Goal: Transaction & Acquisition: Book appointment/travel/reservation

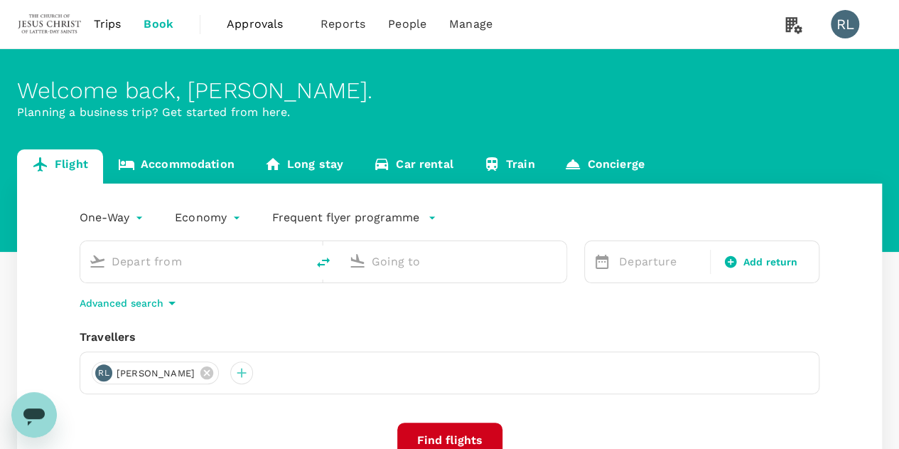
type input "Kuching Intl (KCH)"
type input "Singapore Changi (SIN)"
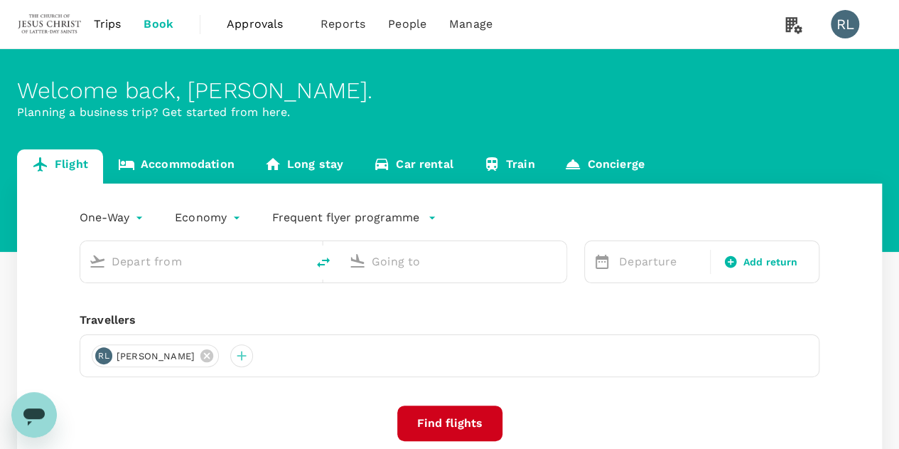
type input "Kuching Intl (KCH)"
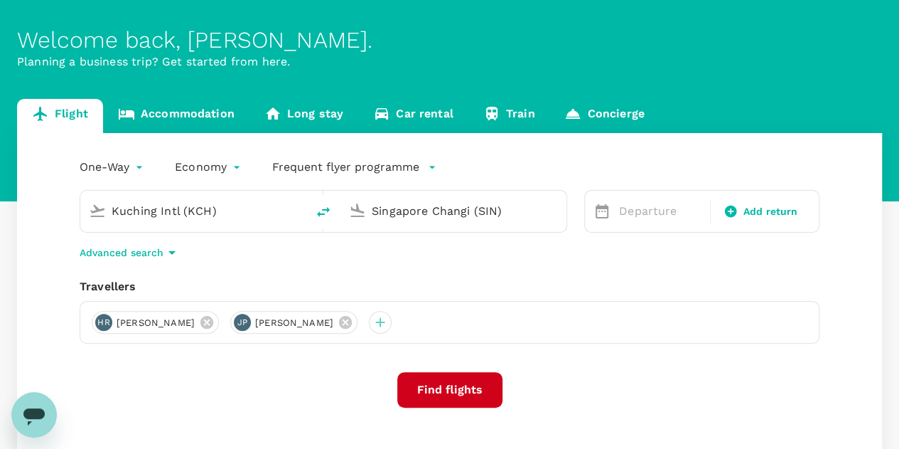
scroll to position [71, 0]
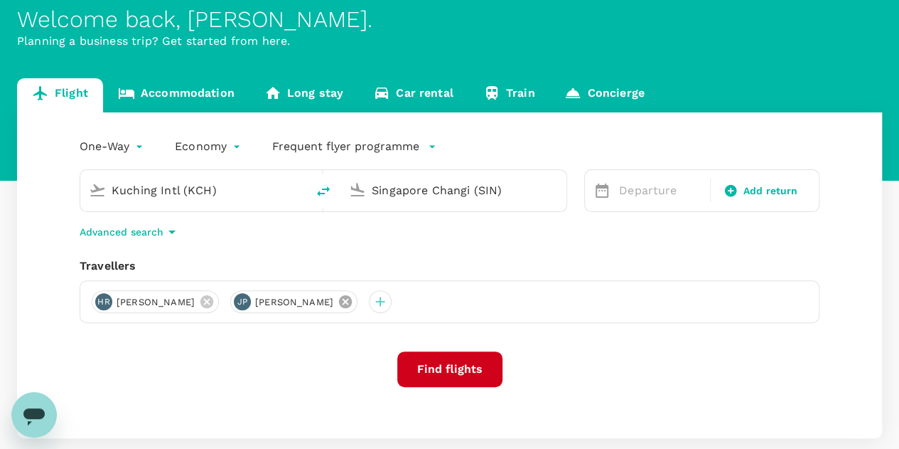
click at [352, 304] on icon at bounding box center [345, 301] width 13 height 13
click at [465, 193] on input "Singapore Changi (SIN)" at bounding box center [454, 190] width 165 height 22
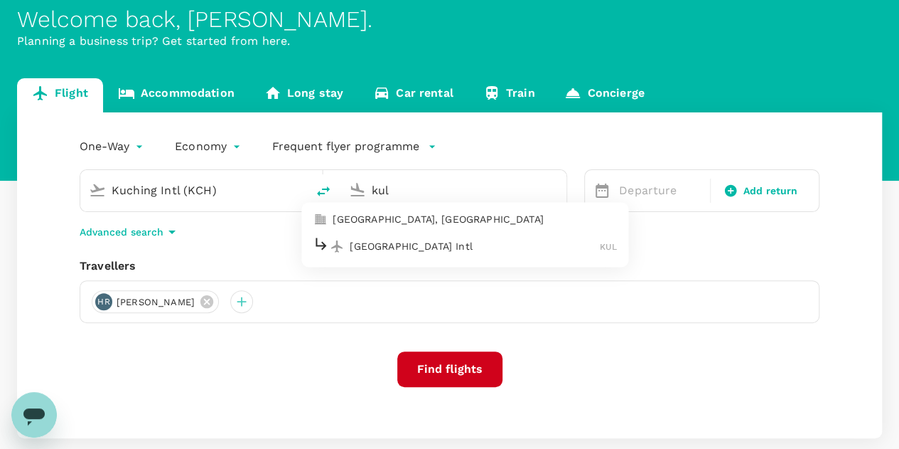
click at [402, 247] on p "[GEOGRAPHIC_DATA] Intl" at bounding box center [475, 246] width 250 height 14
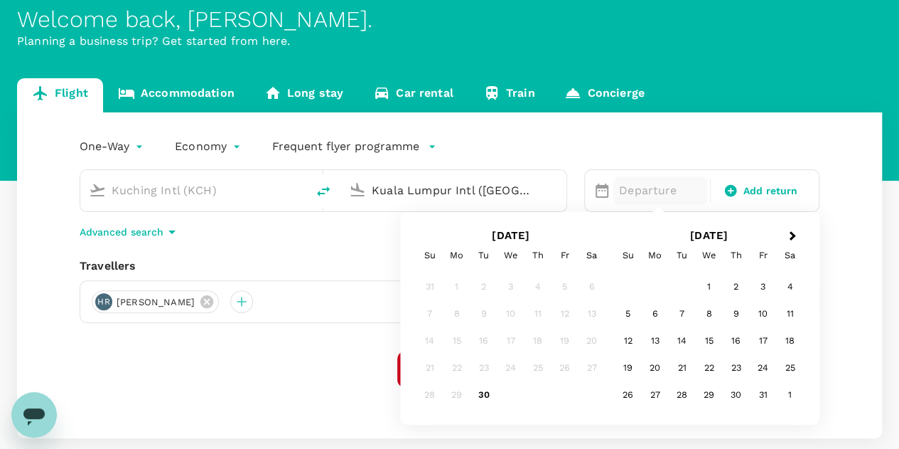
type input "Kuala Lumpur Intl ([GEOGRAPHIC_DATA])"
click at [279, 343] on div "One-Way oneway Economy economy Frequent flyer programme Kuching Intl (KCH) Kual…" at bounding box center [449, 275] width 865 height 326
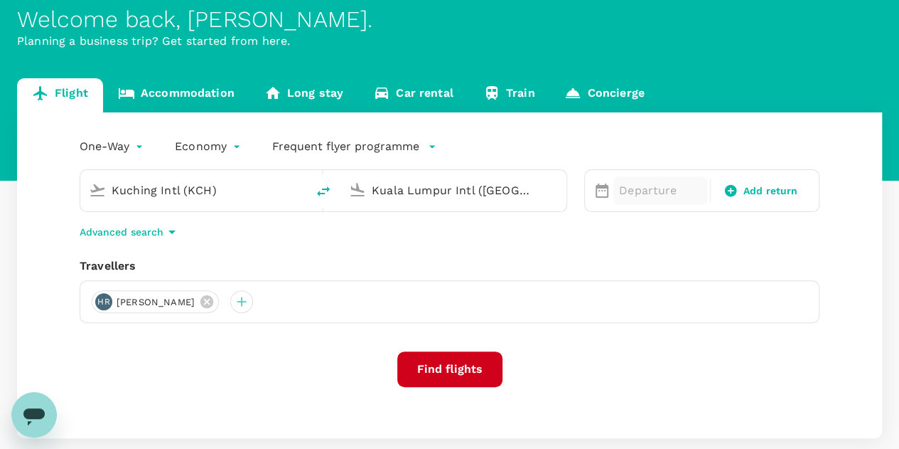
click at [650, 183] on p "Departure" at bounding box center [660, 190] width 82 height 17
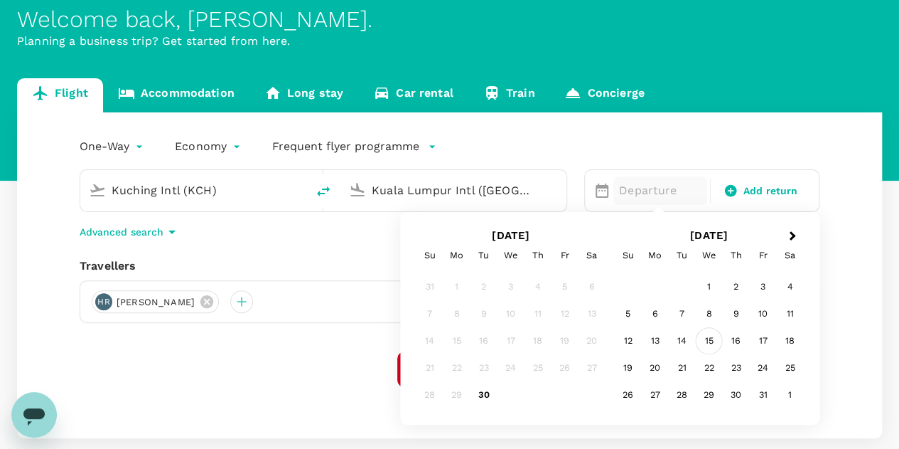
click at [708, 342] on div "15" at bounding box center [709, 340] width 27 height 27
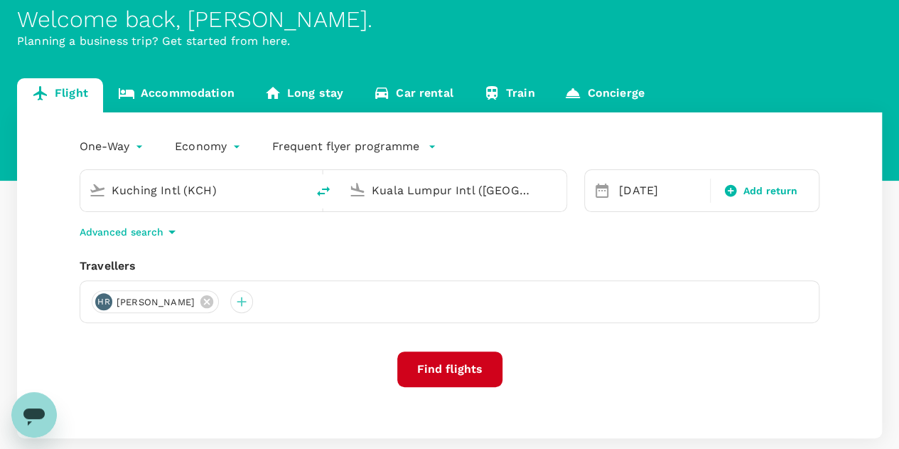
click at [449, 365] on button "Find flights" at bounding box center [449, 369] width 105 height 36
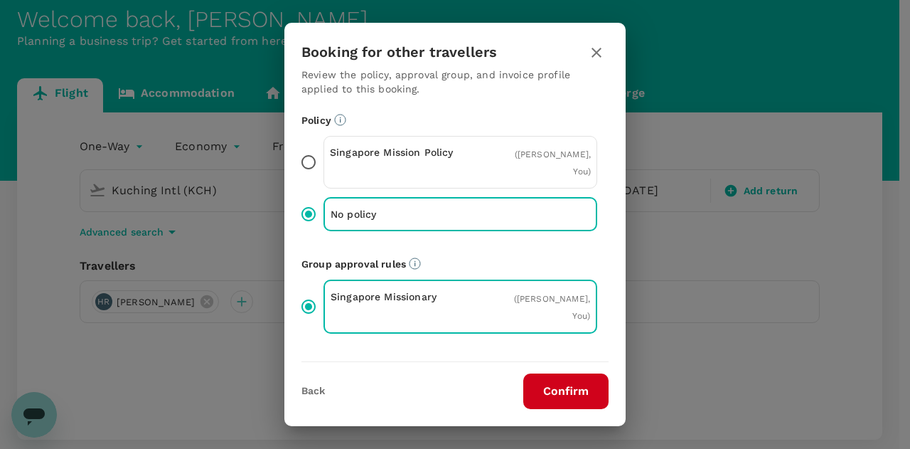
click at [557, 387] on button "Confirm" at bounding box center [565, 391] width 85 height 36
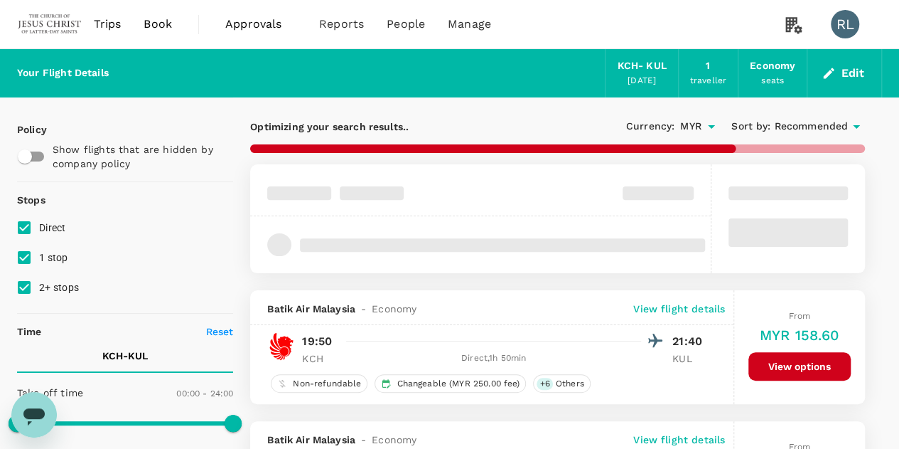
click at [849, 70] on button "Edit" at bounding box center [844, 73] width 51 height 23
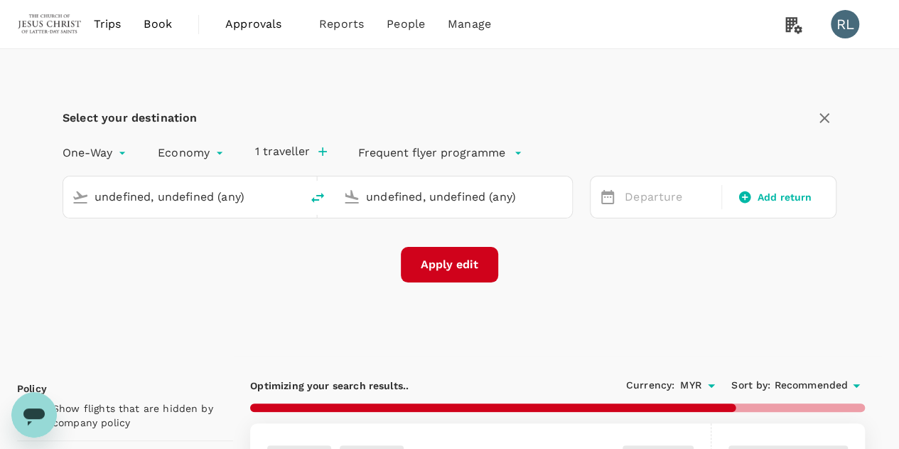
type input "Kuching Intl (KCH)"
type input "Kuala Lumpur Intl ([GEOGRAPHIC_DATA])"
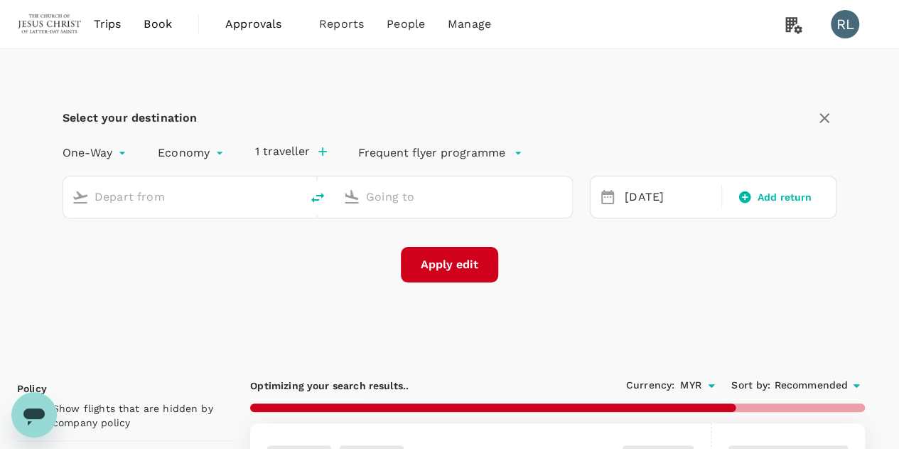
type input "Kuching Intl (KCH)"
type input "Kuala Lumpur Intl ([GEOGRAPHIC_DATA])"
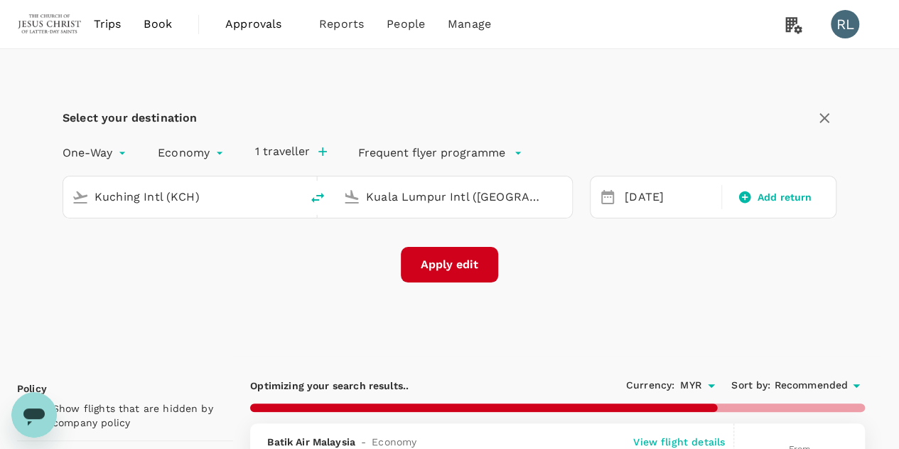
click at [319, 151] on icon "button" at bounding box center [322, 151] width 9 height 9
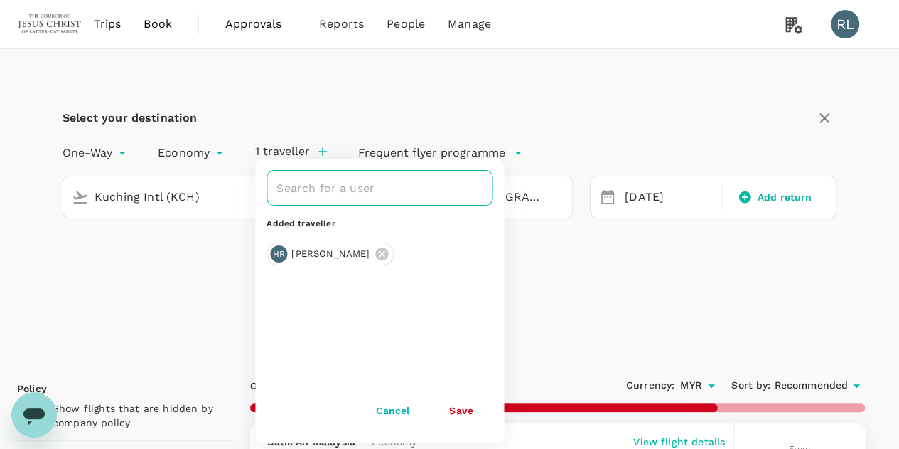
click at [316, 188] on input "text" at bounding box center [369, 187] width 192 height 27
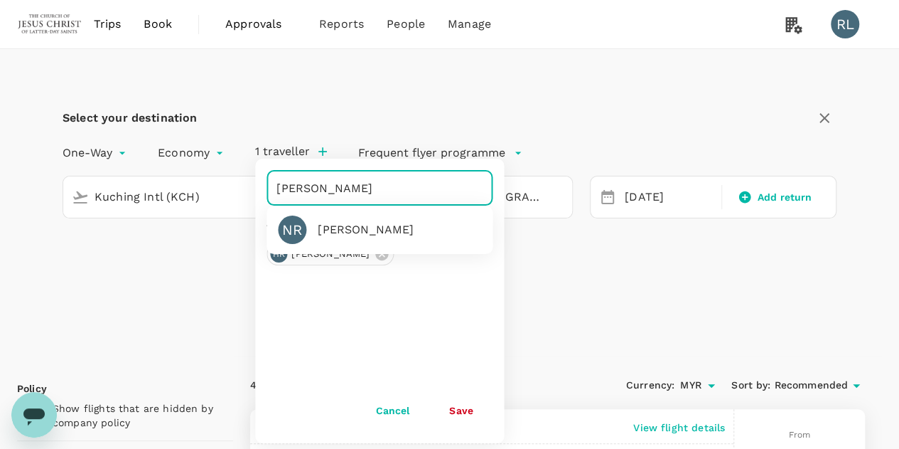
click at [336, 225] on div "[PERSON_NAME]" at bounding box center [366, 229] width 96 height 17
type input "[PERSON_NAME]"
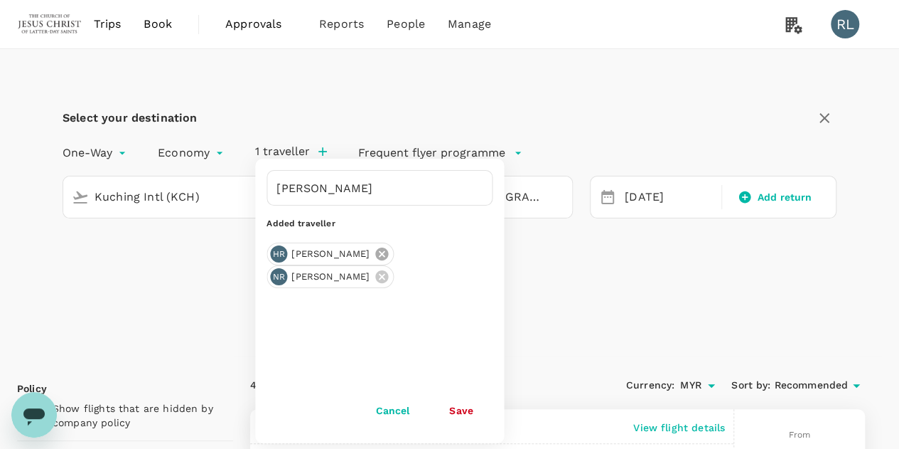
click at [381, 251] on icon at bounding box center [381, 253] width 13 height 13
click at [459, 412] on button "Save" at bounding box center [460, 410] width 63 height 28
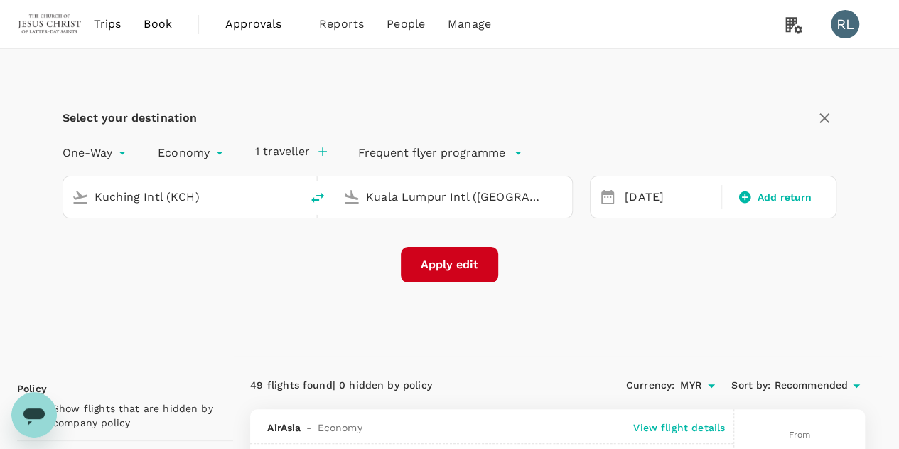
click at [446, 264] on button "Apply edit" at bounding box center [449, 265] width 97 height 36
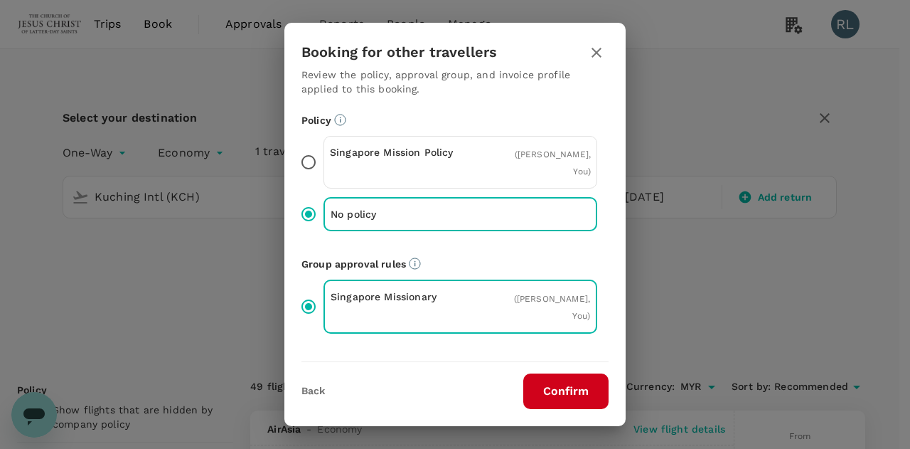
click at [553, 392] on button "Confirm" at bounding box center [565, 391] width 85 height 36
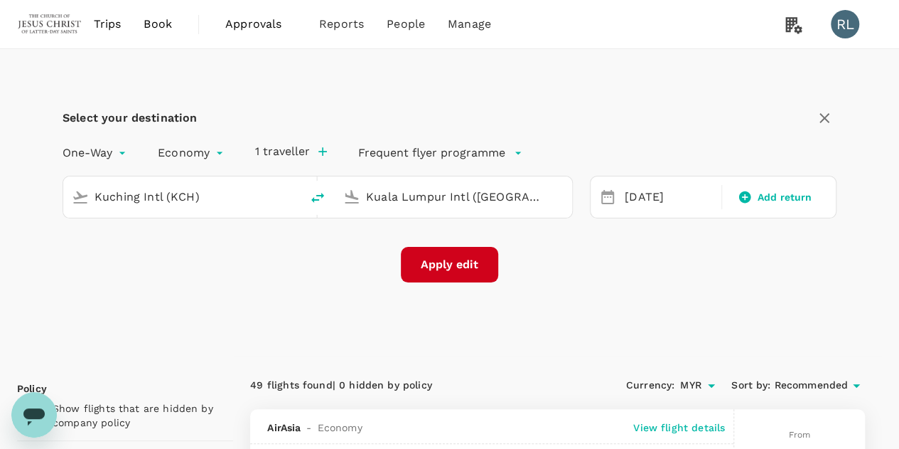
checkbox input "false"
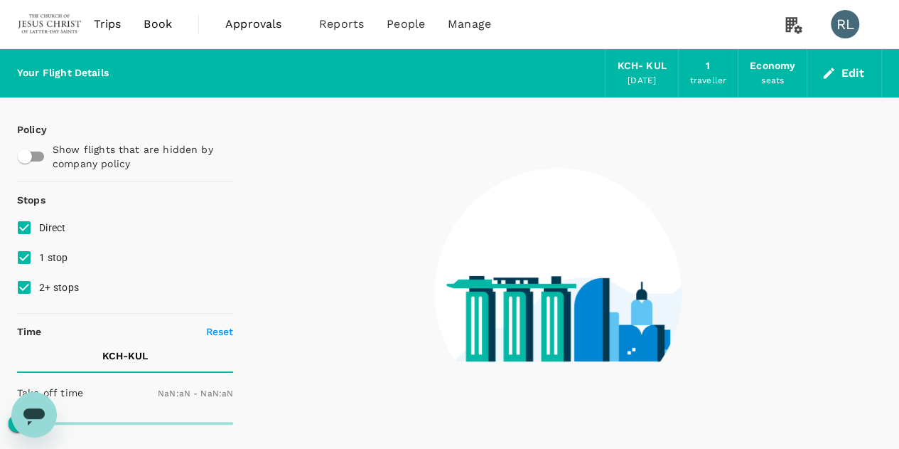
type input "1440"
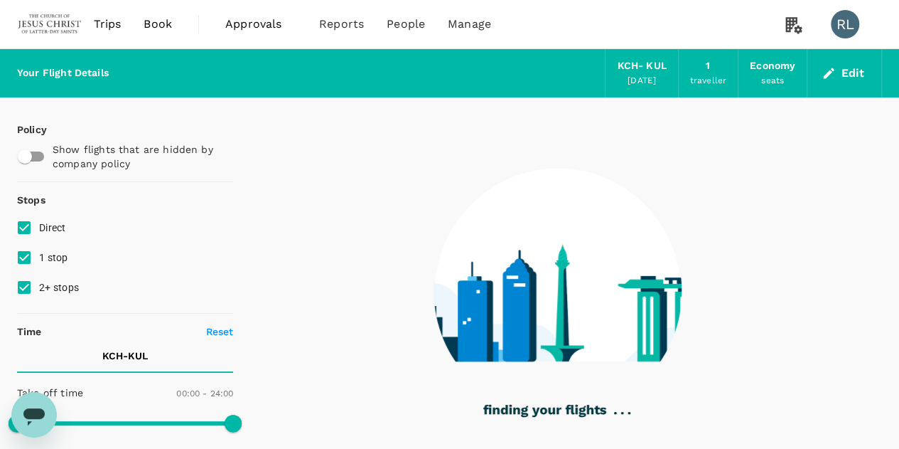
checkbox input "true"
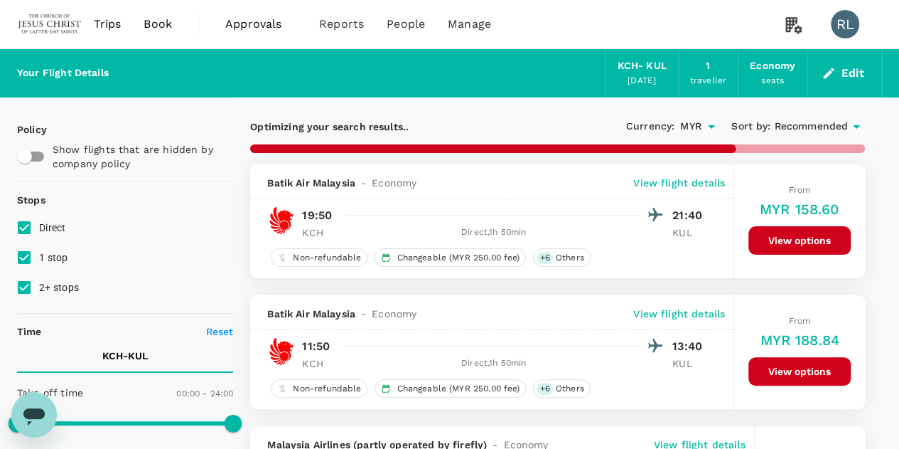
click at [808, 124] on span "Recommended" at bounding box center [811, 127] width 74 height 16
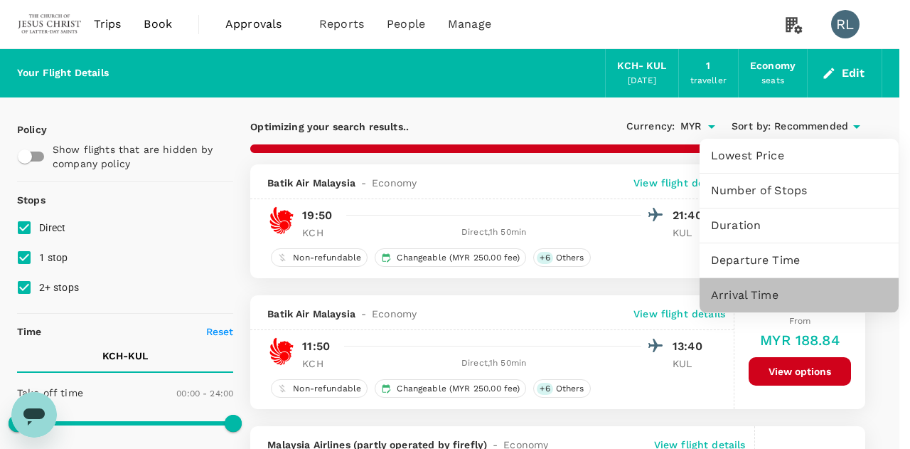
click at [739, 296] on span "Arrival Time" at bounding box center [799, 294] width 176 height 17
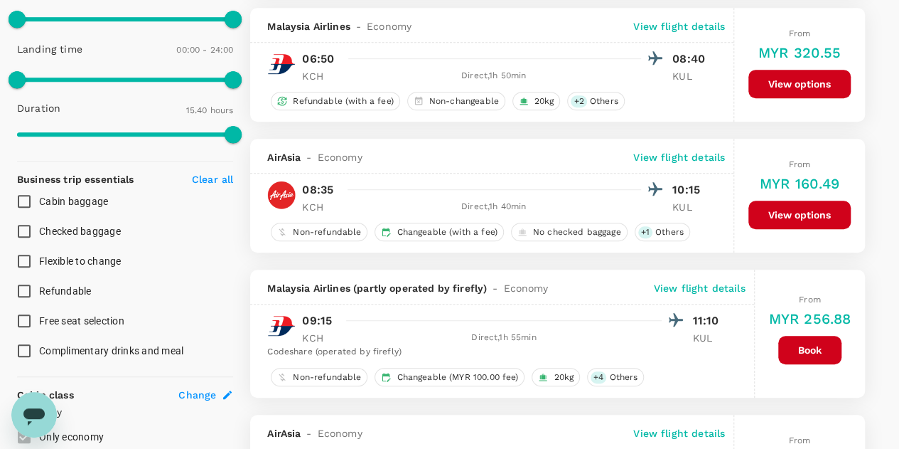
scroll to position [427, 0]
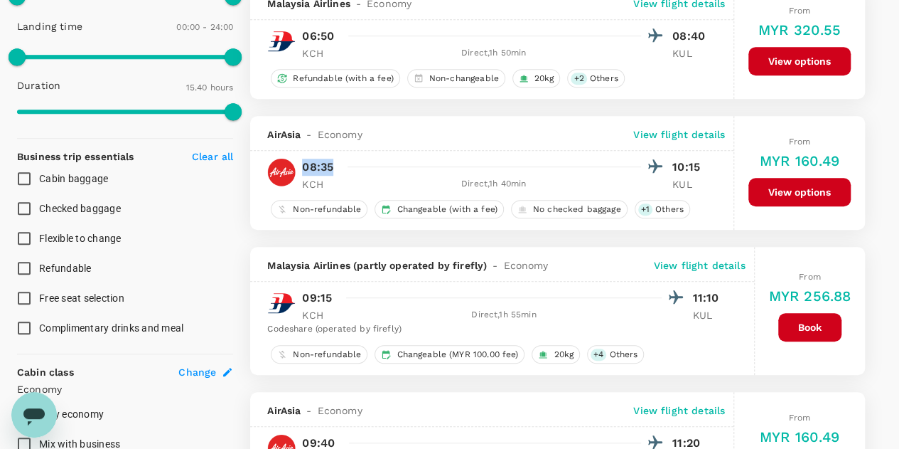
drag, startPoint x: 340, startPoint y: 167, endPoint x: 305, endPoint y: 170, distance: 34.9
click at [305, 170] on div "08:35 10:15" at bounding box center [505, 166] width 406 height 21
copy p "08:35"
drag, startPoint x: 701, startPoint y: 166, endPoint x: 674, endPoint y: 165, distance: 27.0
click at [674, 165] on p "10:15" at bounding box center [690, 167] width 36 height 17
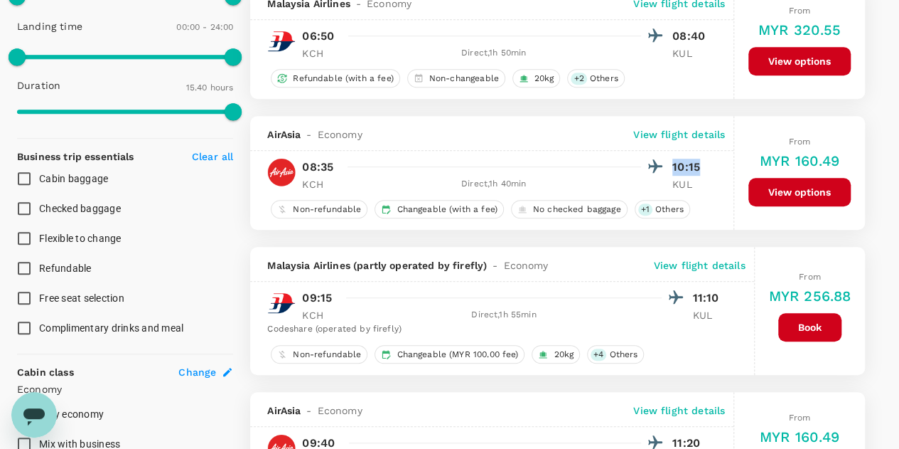
copy p "10:15"
click at [677, 129] on p "View flight details" at bounding box center [679, 134] width 92 height 14
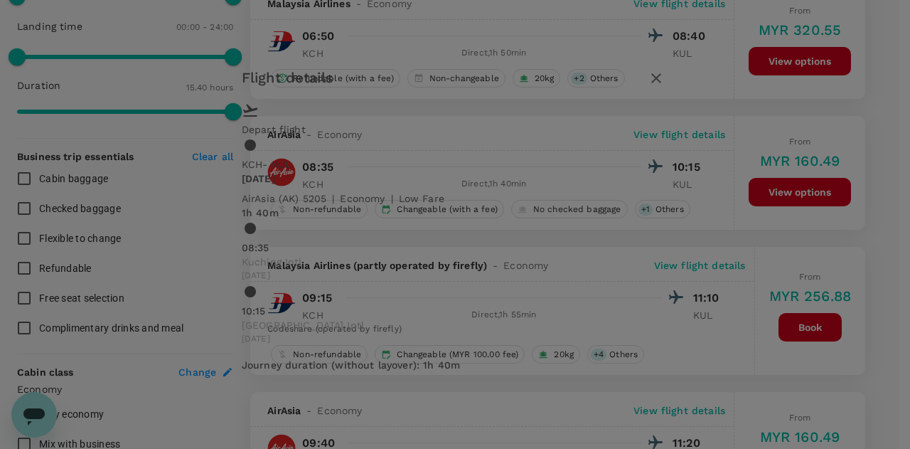
click at [665, 87] on icon "button" at bounding box center [656, 78] width 17 height 17
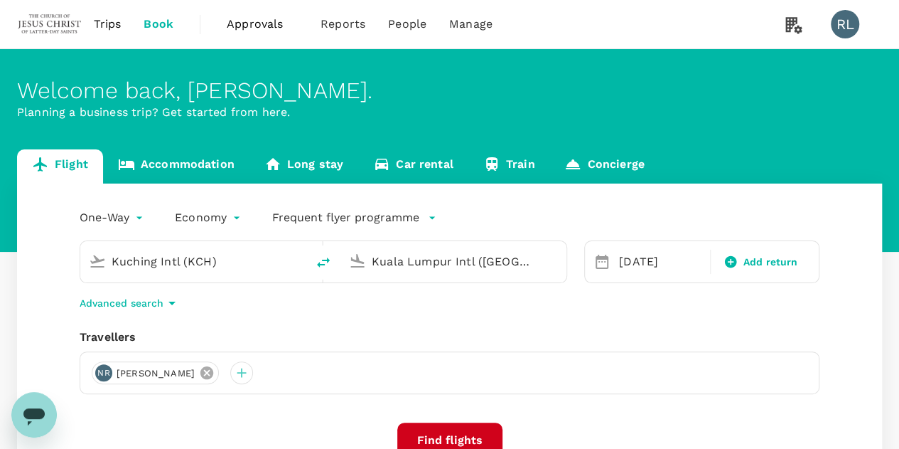
click at [215, 370] on icon at bounding box center [207, 373] width 16 height 16
click at [98, 375] on div at bounding box center [103, 372] width 23 height 23
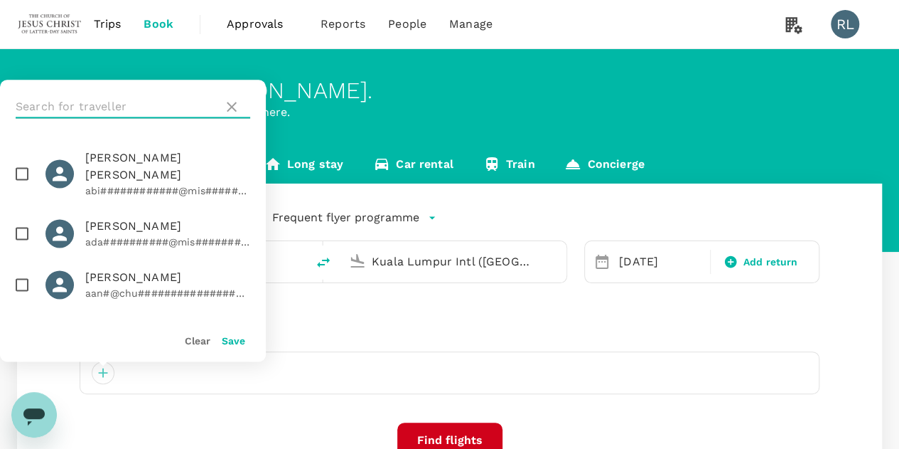
click at [77, 104] on input "text" at bounding box center [117, 106] width 202 height 23
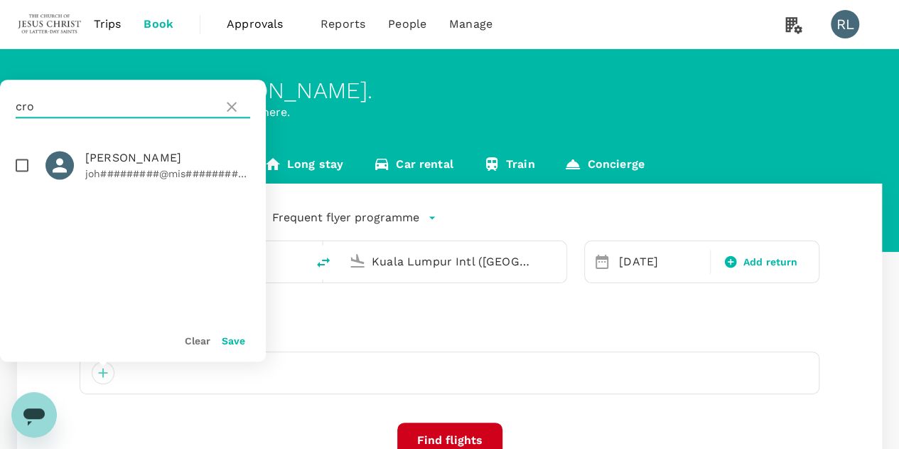
type input "cro"
drag, startPoint x: 25, startPoint y: 166, endPoint x: 28, endPoint y: 173, distance: 7.7
click at [25, 166] on input "checkbox" at bounding box center [22, 165] width 30 height 30
checkbox input "true"
click at [236, 343] on button "Save" at bounding box center [233, 340] width 23 height 11
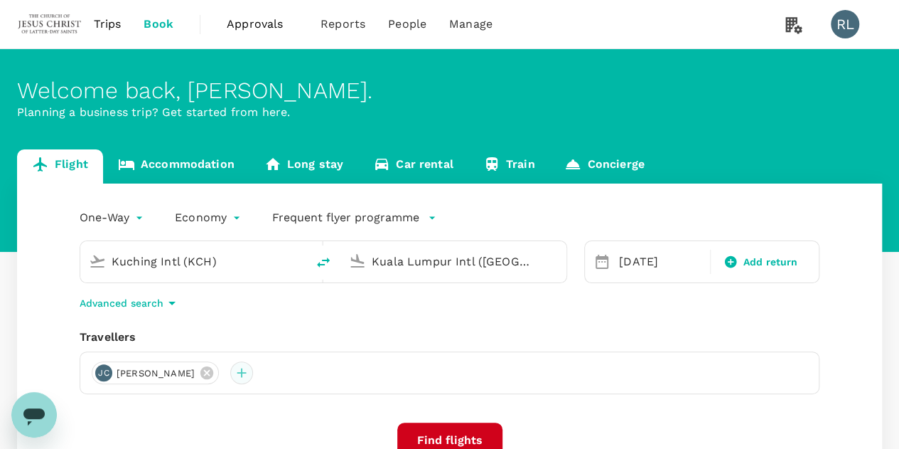
click at [253, 375] on div at bounding box center [241, 372] width 23 height 23
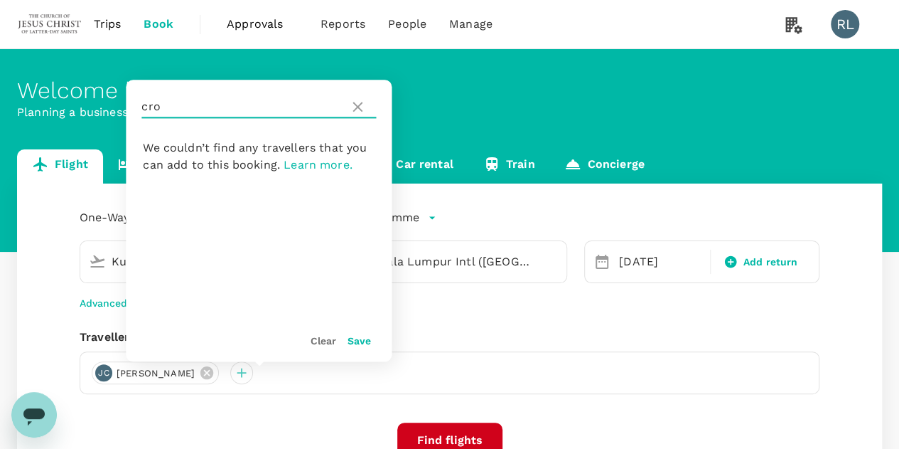
drag, startPoint x: 175, startPoint y: 104, endPoint x: 139, endPoint y: 110, distance: 36.0
click at [139, 110] on div "cro" at bounding box center [259, 107] width 266 height 54
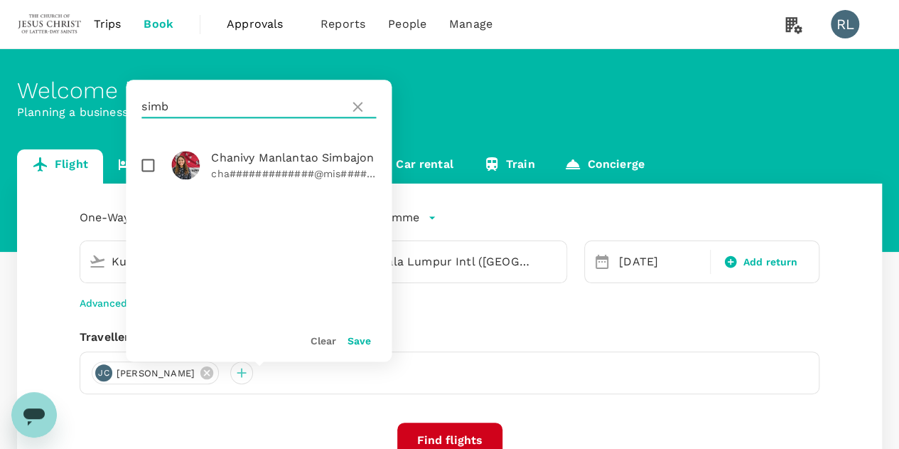
type input "simb"
click at [152, 170] on input "checkbox" at bounding box center [148, 165] width 30 height 30
checkbox input "true"
click at [355, 338] on button "Save" at bounding box center [359, 340] width 23 height 11
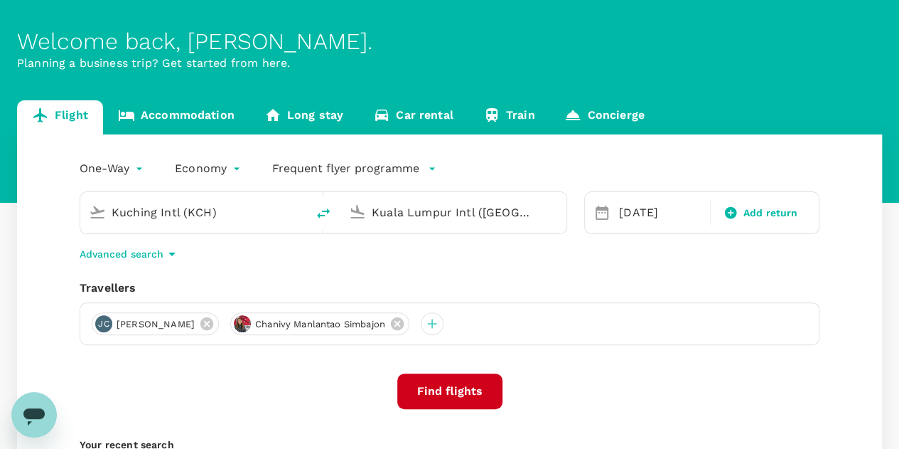
scroll to position [71, 0]
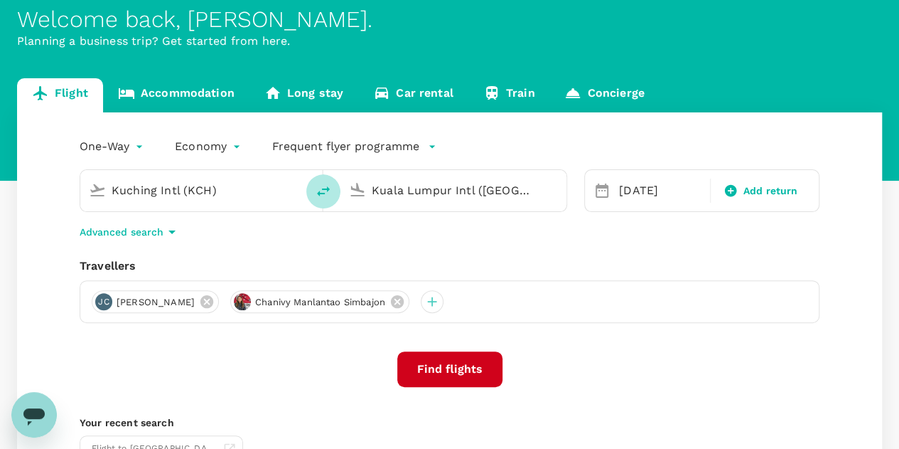
click at [324, 190] on icon "delete" at bounding box center [323, 191] width 17 height 17
type input "Kuala Lumpur Intl ([GEOGRAPHIC_DATA])"
type input "Kuching Intl (KCH)"
click at [274, 189] on input "Kuala Lumpur Intl ([GEOGRAPHIC_DATA])" at bounding box center [194, 190] width 165 height 22
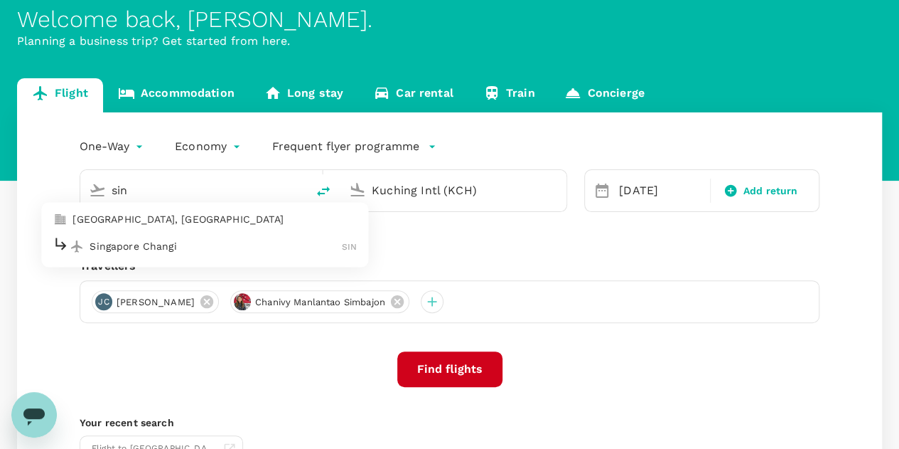
click at [205, 242] on p "Singapore Changi" at bounding box center [216, 246] width 252 height 14
type input "Singapore Changi (SIN)"
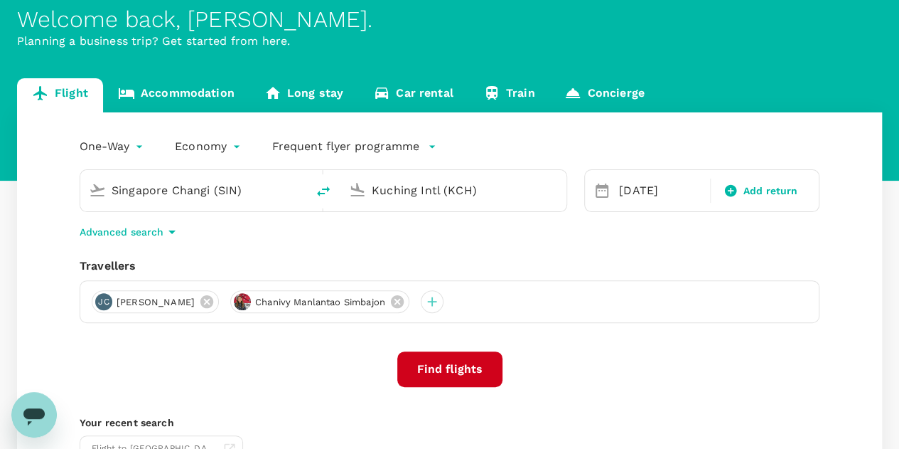
click at [448, 365] on button "Find flights" at bounding box center [449, 369] width 105 height 36
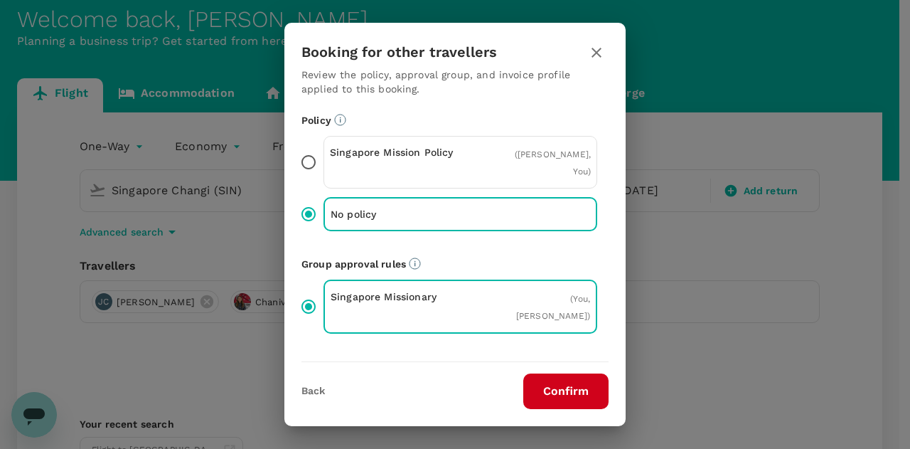
click at [554, 392] on button "Confirm" at bounding box center [565, 391] width 85 height 36
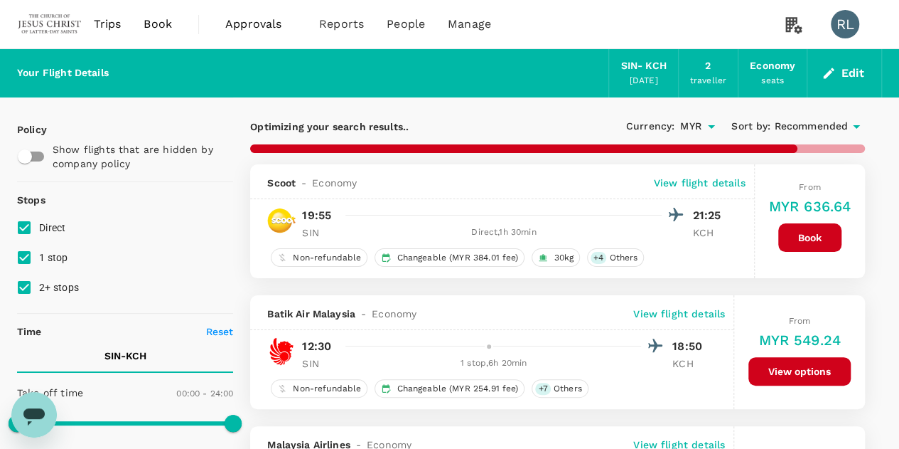
click at [802, 126] on span "Recommended" at bounding box center [811, 127] width 74 height 16
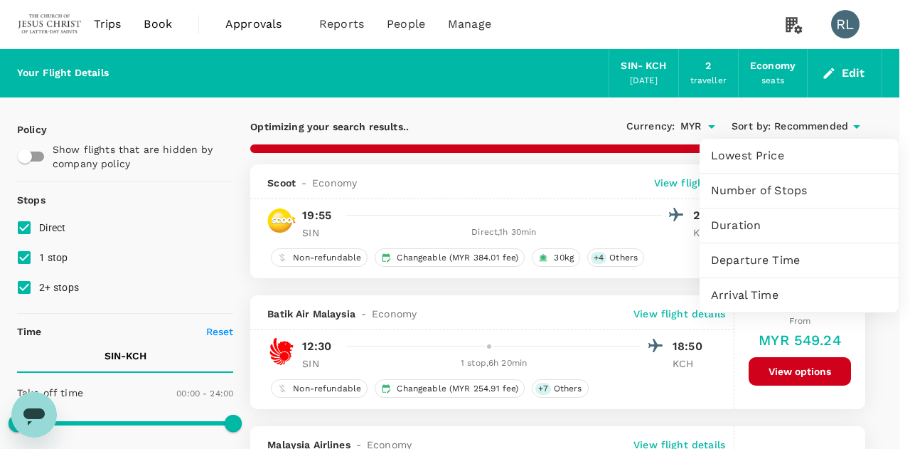
click at [736, 298] on span "Arrival Time" at bounding box center [799, 294] width 176 height 17
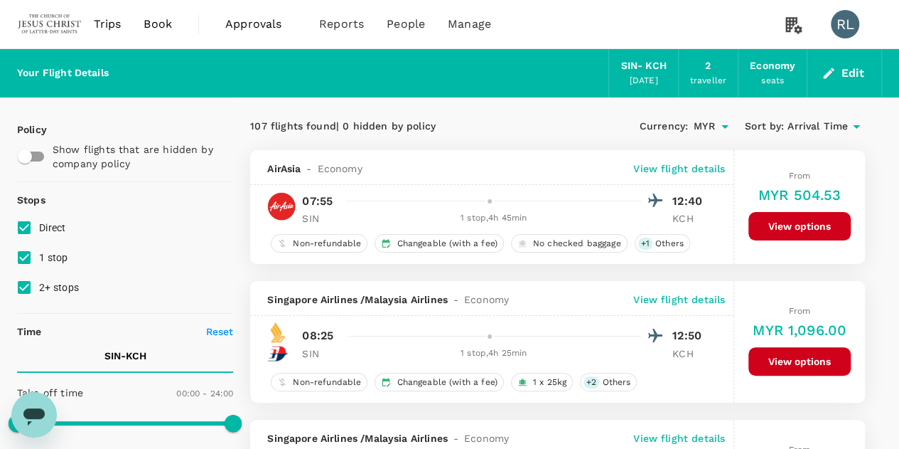
click at [854, 76] on button "Edit" at bounding box center [844, 73] width 51 height 23
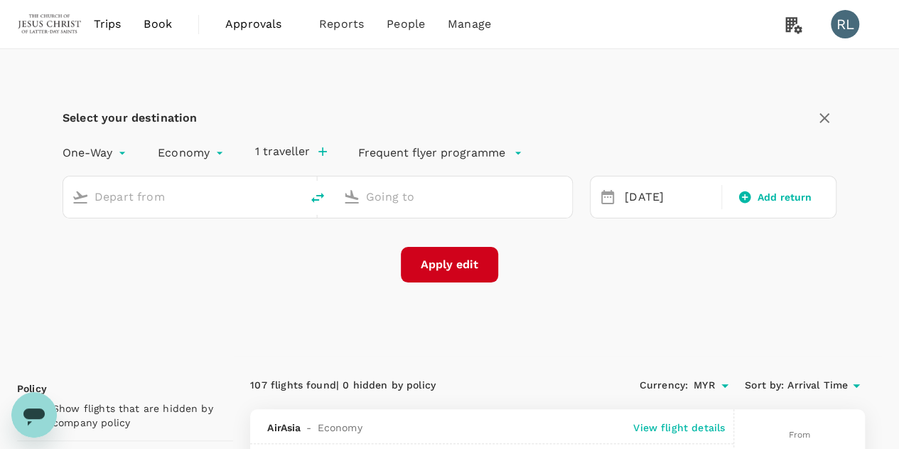
type input "Singapore Changi (SIN)"
click at [473, 193] on input "Kuching Intl (KCH)" at bounding box center [454, 197] width 176 height 22
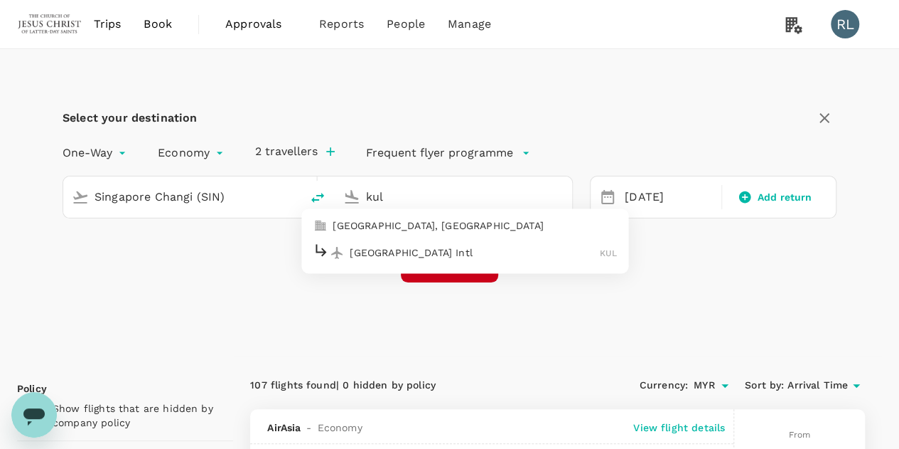
click at [421, 250] on p "[GEOGRAPHIC_DATA] Intl" at bounding box center [475, 252] width 250 height 14
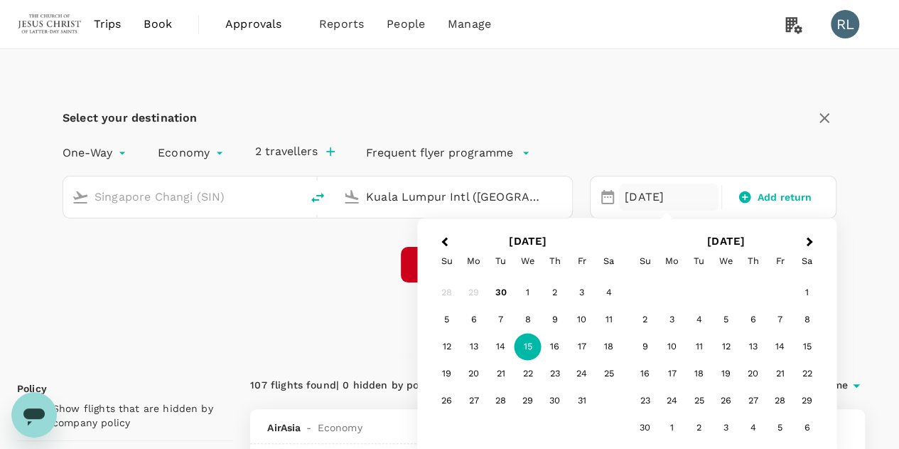
type input "Kuala Lumpur Intl ([GEOGRAPHIC_DATA])"
click at [288, 296] on div "Select your destination One-Way oneway Economy economy 2 travellers Frequent fl…" at bounding box center [449, 202] width 865 height 307
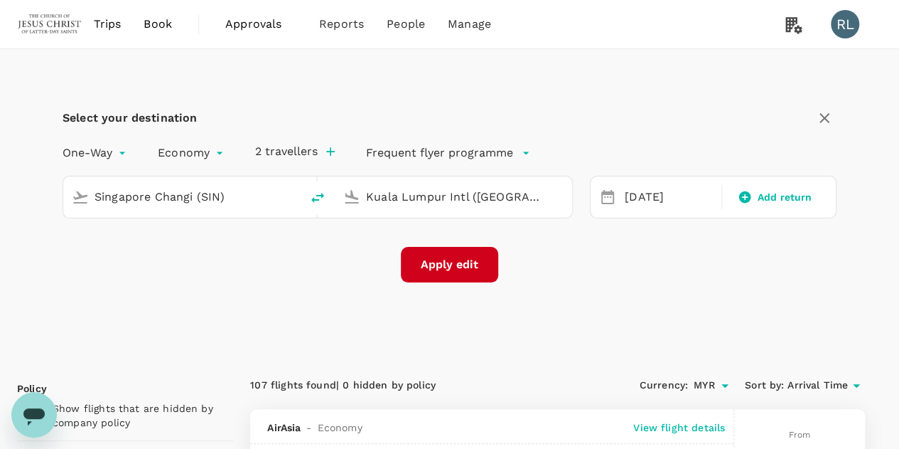
click at [481, 261] on button "Apply edit" at bounding box center [449, 265] width 97 height 36
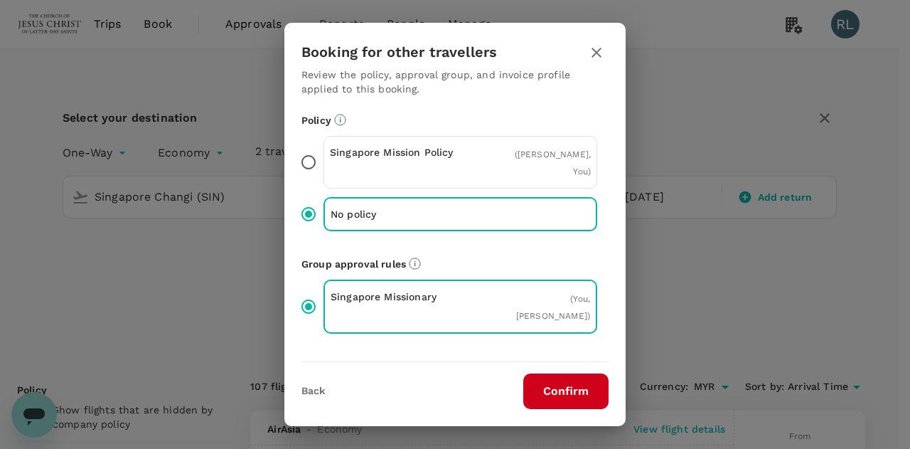
click at [573, 393] on button "Confirm" at bounding box center [565, 391] width 85 height 36
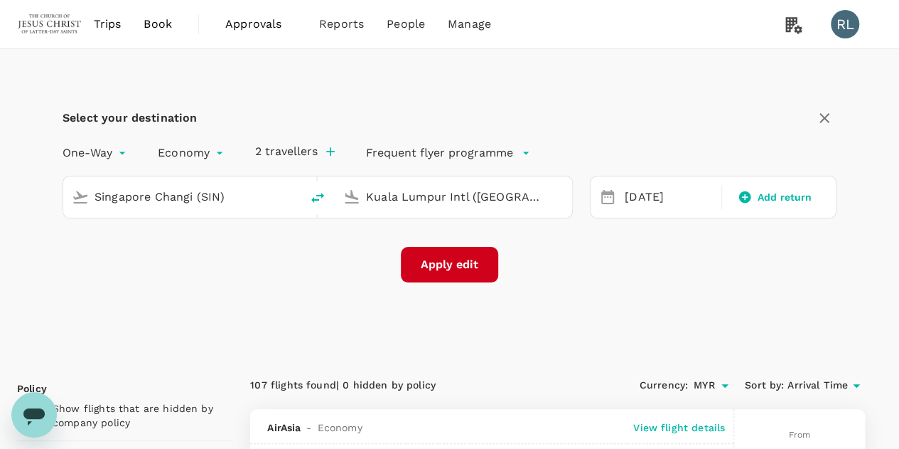
checkbox input "false"
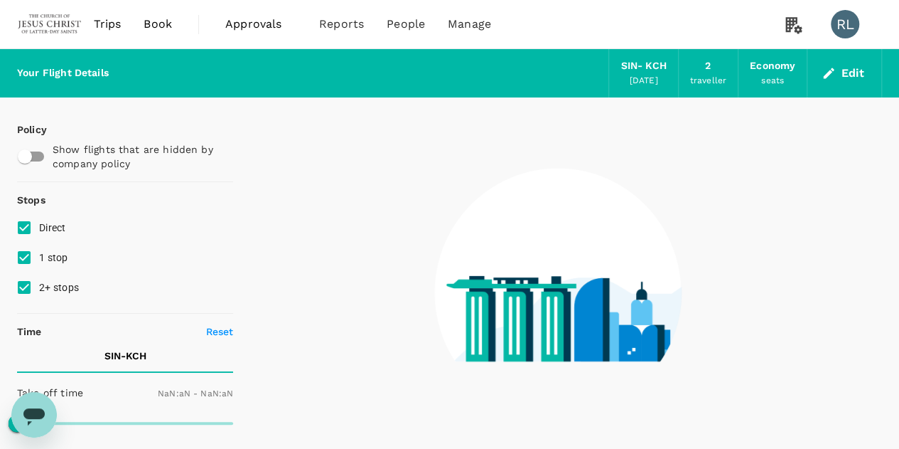
type input "1440"
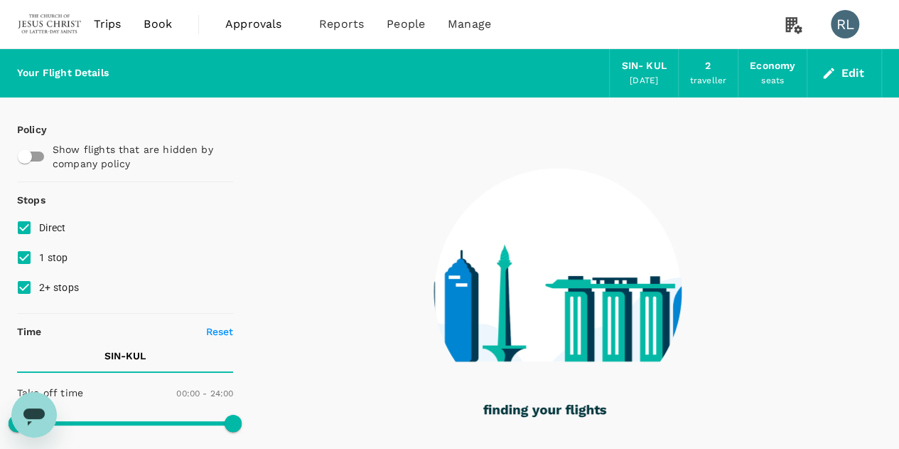
type input "860"
checkbox input "true"
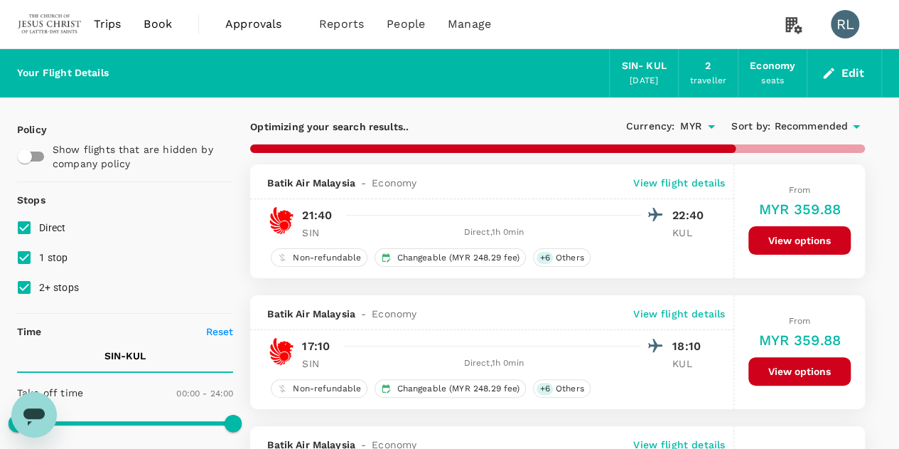
click at [812, 124] on span "Recommended" at bounding box center [811, 127] width 74 height 16
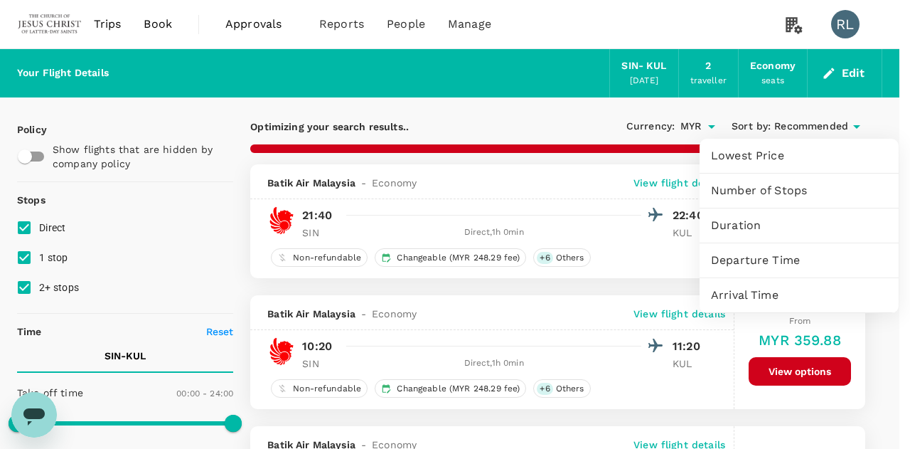
click at [755, 298] on span "Arrival Time" at bounding box center [799, 294] width 176 height 17
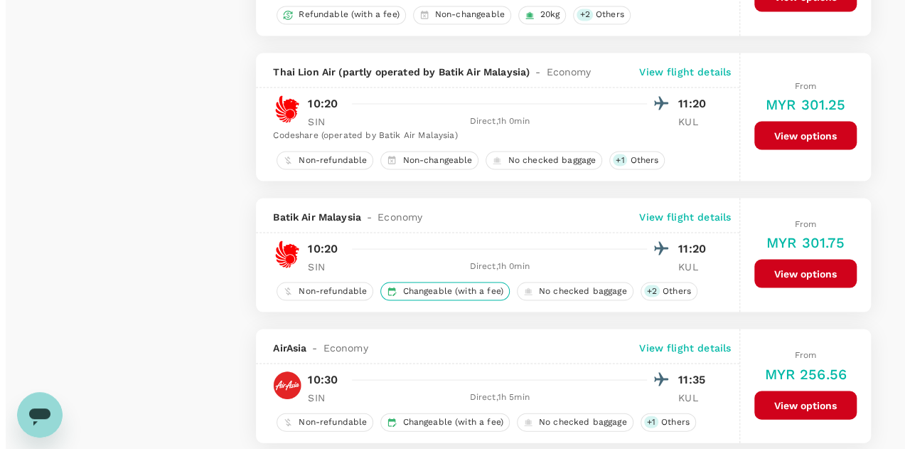
scroll to position [1280, 0]
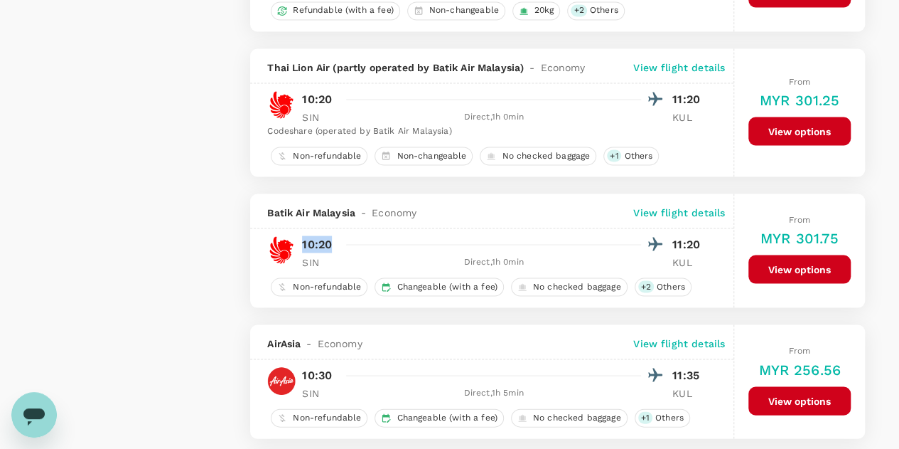
drag, startPoint x: 333, startPoint y: 241, endPoint x: 300, endPoint y: 243, distance: 33.5
click at [302, 245] on div "10:20 11:20" at bounding box center [505, 244] width 406 height 21
copy p "10:20"
drag, startPoint x: 699, startPoint y: 242, endPoint x: 670, endPoint y: 244, distance: 29.9
click at [670, 244] on div "10:20 11:20" at bounding box center [505, 244] width 406 height 21
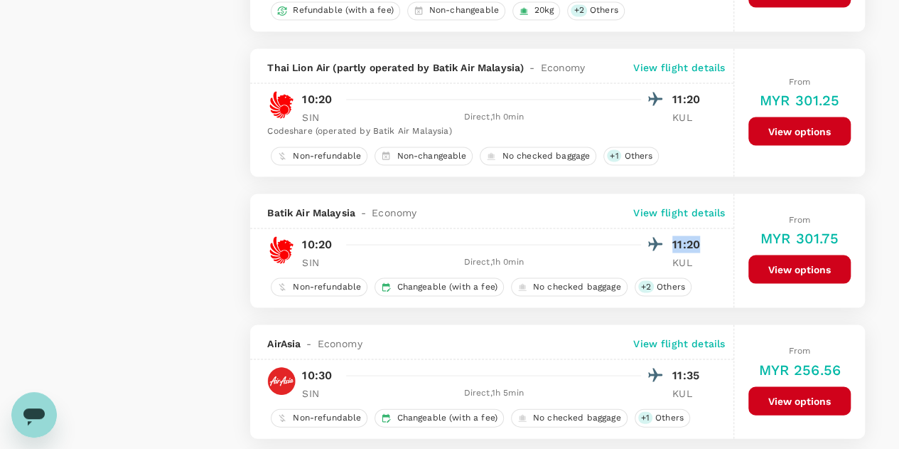
copy p "11:20"
click at [665, 205] on p "View flight details" at bounding box center [679, 212] width 92 height 14
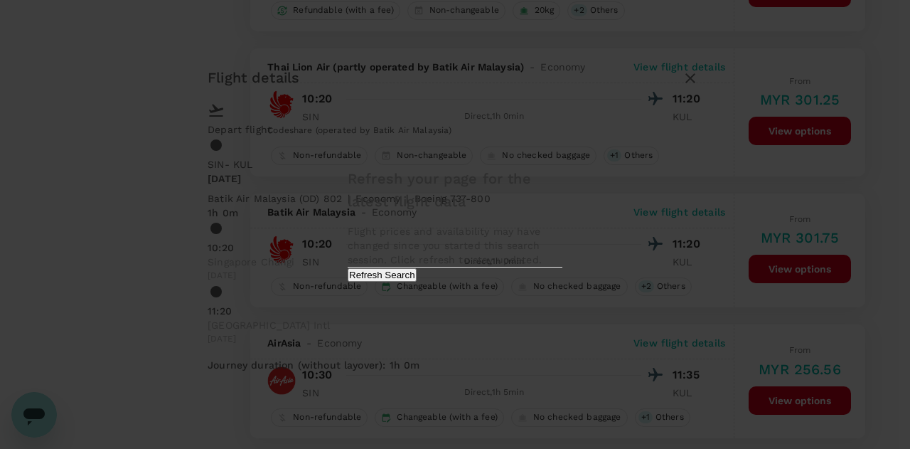
click at [417, 281] on button "Refresh Search" at bounding box center [382, 275] width 69 height 14
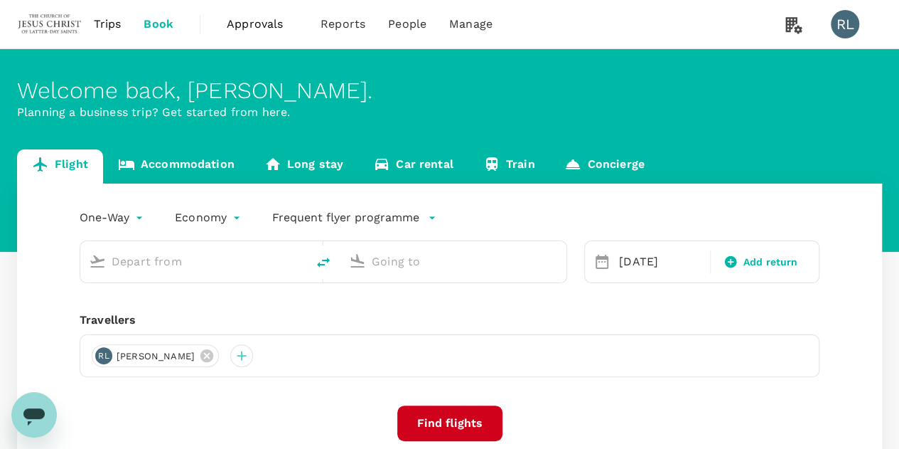
type input "Singapore Changi (SIN)"
type input "Kuala Lumpur Intl ([GEOGRAPHIC_DATA])"
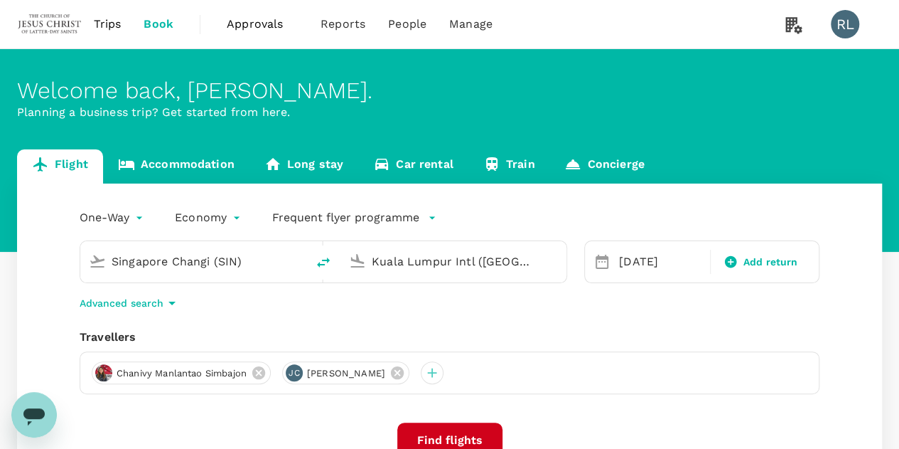
click at [267, 257] on input "Singapore Changi (SIN)" at bounding box center [194, 261] width 165 height 22
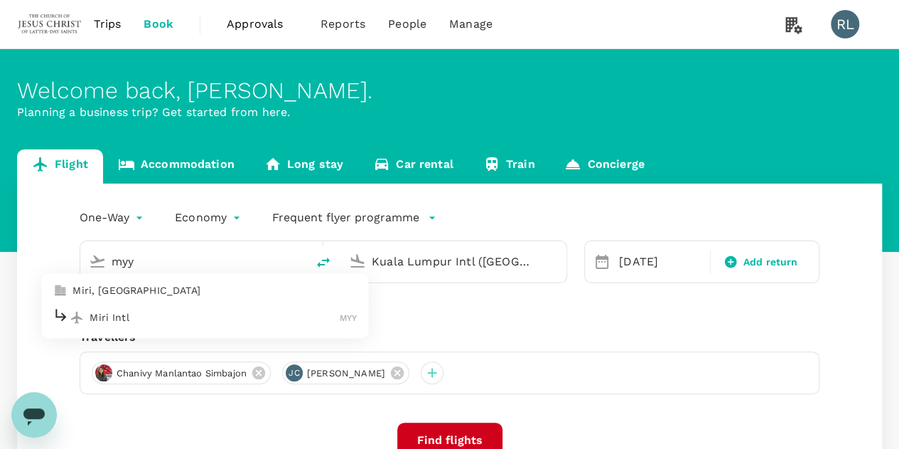
click at [227, 315] on p "Miri Intl" at bounding box center [215, 317] width 250 height 14
type input "Miri Intl (MYY)"
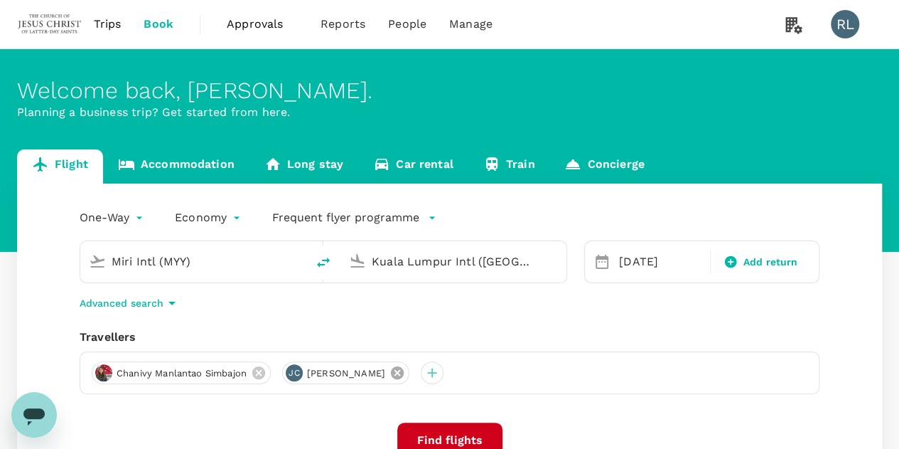
click at [404, 372] on icon at bounding box center [397, 372] width 13 height 13
click at [259, 372] on icon at bounding box center [258, 372] width 13 height 13
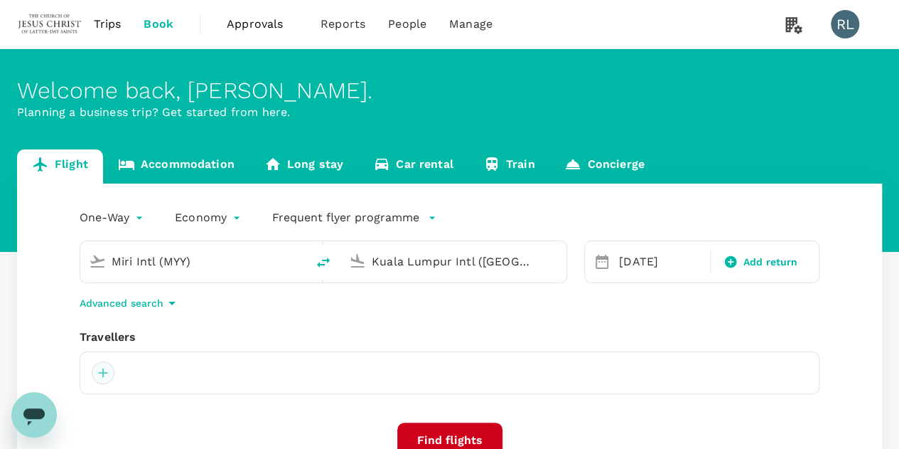
click at [102, 377] on div at bounding box center [103, 372] width 23 height 23
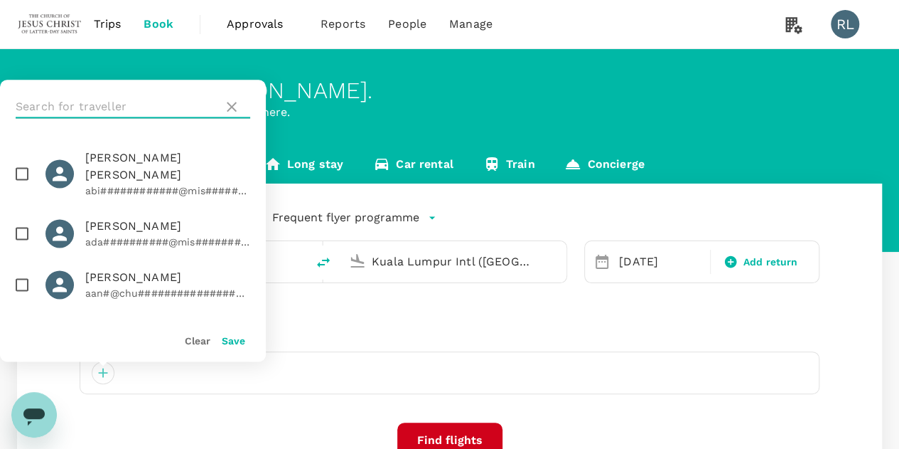
click at [114, 104] on input "text" at bounding box center [117, 106] width 202 height 23
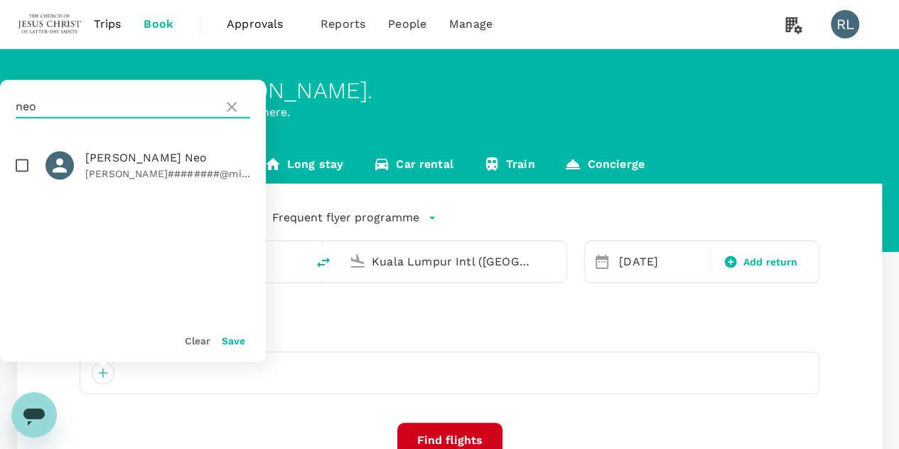
type input "neo"
click at [20, 165] on input "checkbox" at bounding box center [22, 165] width 30 height 30
checkbox input "true"
click at [236, 340] on button "Save" at bounding box center [233, 340] width 23 height 11
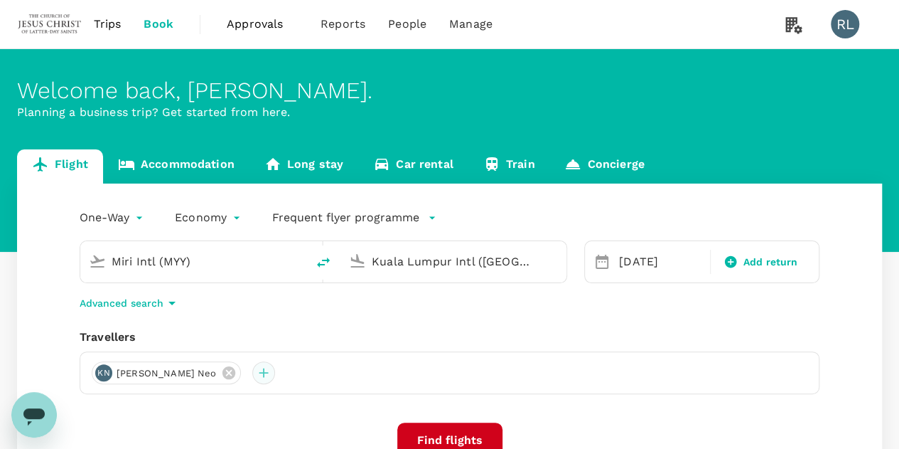
click at [252, 371] on div at bounding box center [263, 372] width 23 height 23
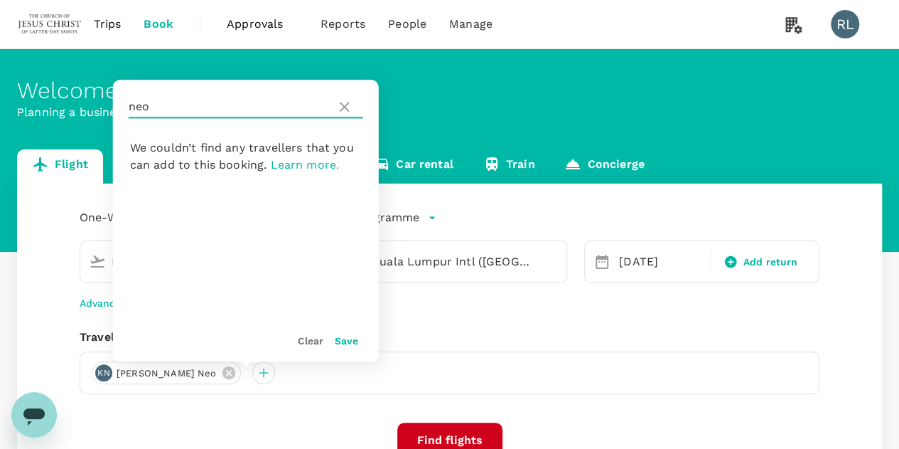
drag, startPoint x: 160, startPoint y: 109, endPoint x: 121, endPoint y: 109, distance: 39.1
click at [121, 109] on div "neo" at bounding box center [246, 107] width 266 height 54
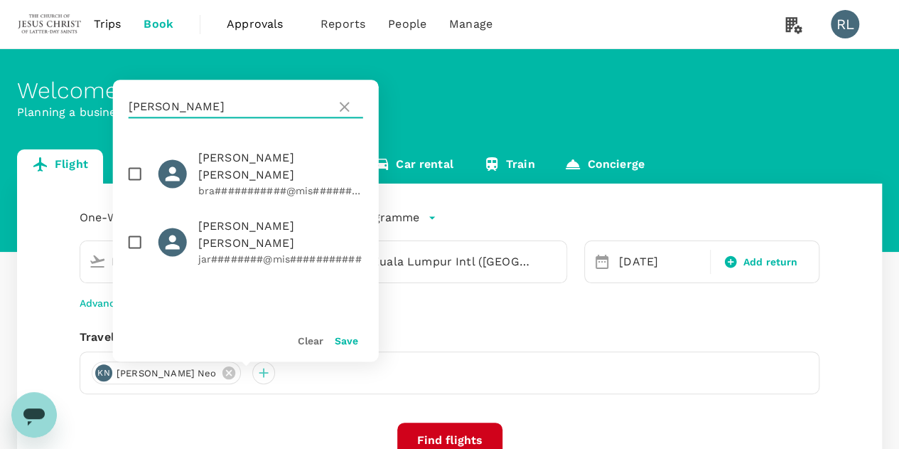
type input "simon"
click at [136, 161] on input "checkbox" at bounding box center [135, 174] width 30 height 30
checkbox input "true"
click at [357, 340] on button "Save" at bounding box center [346, 340] width 23 height 11
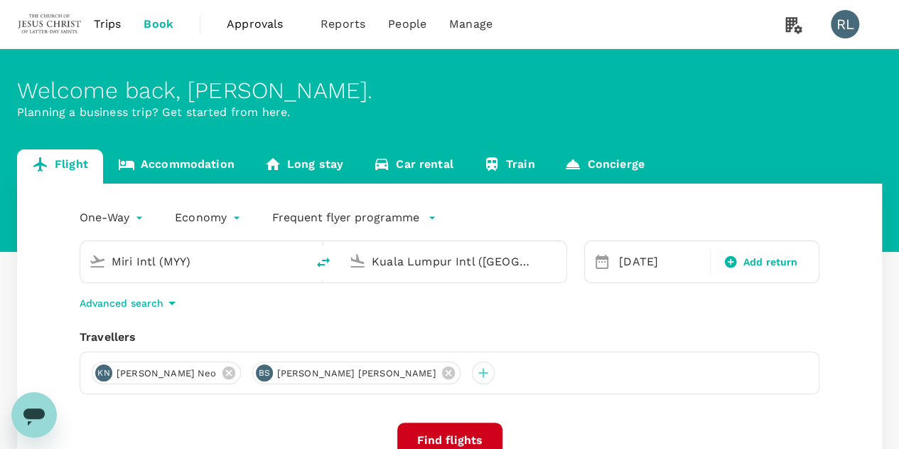
scroll to position [71, 0]
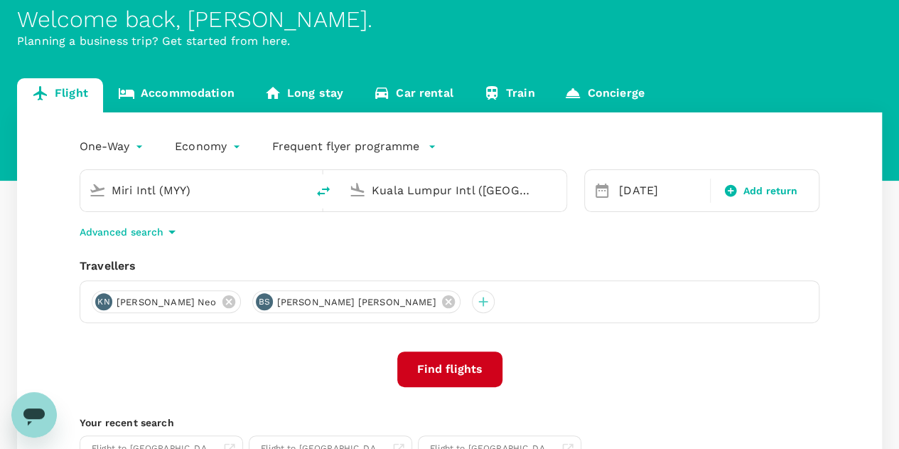
click at [461, 372] on button "Find flights" at bounding box center [449, 369] width 105 height 36
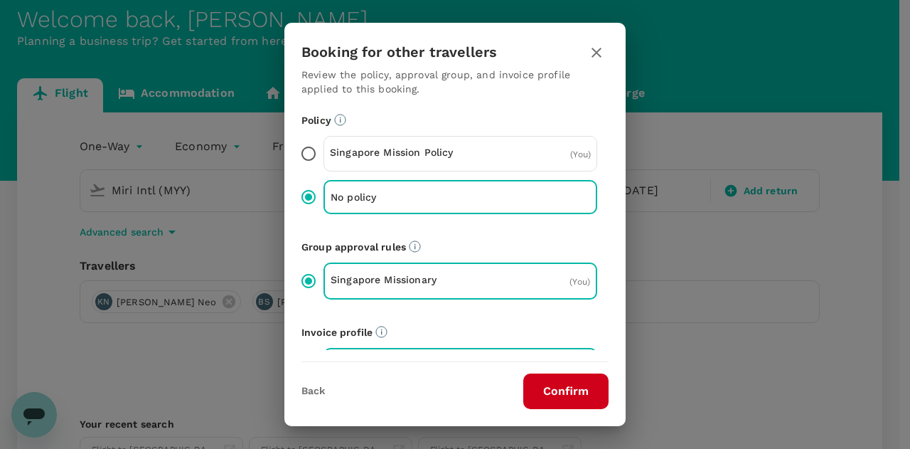
click at [559, 387] on button "Confirm" at bounding box center [565, 391] width 85 height 36
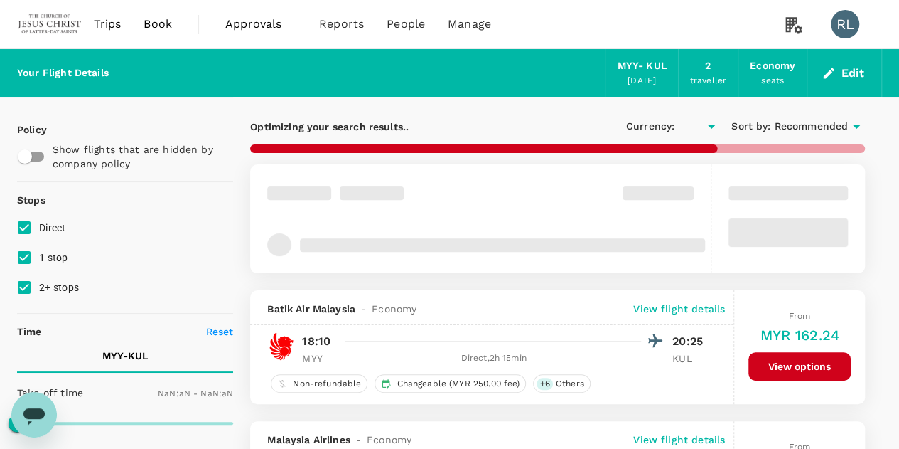
type input "MYR"
type input "1440"
click at [805, 124] on span "Recommended" at bounding box center [811, 127] width 74 height 16
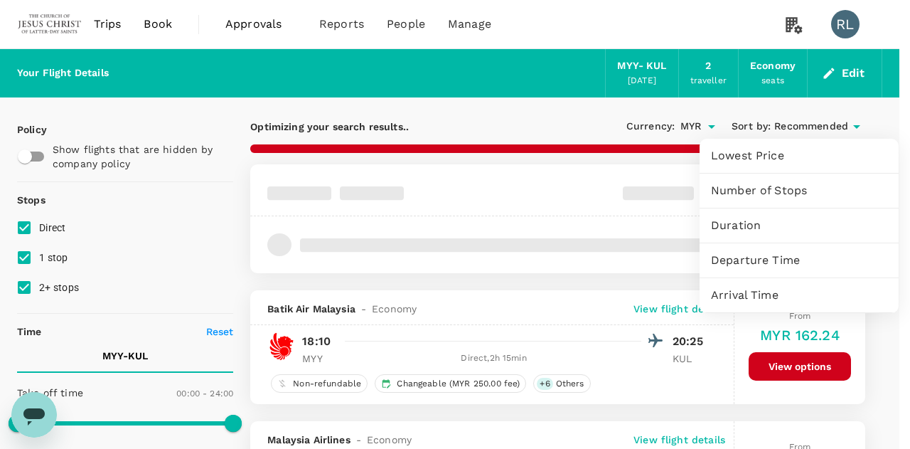
click at [729, 294] on span "Arrival Time" at bounding box center [799, 294] width 176 height 17
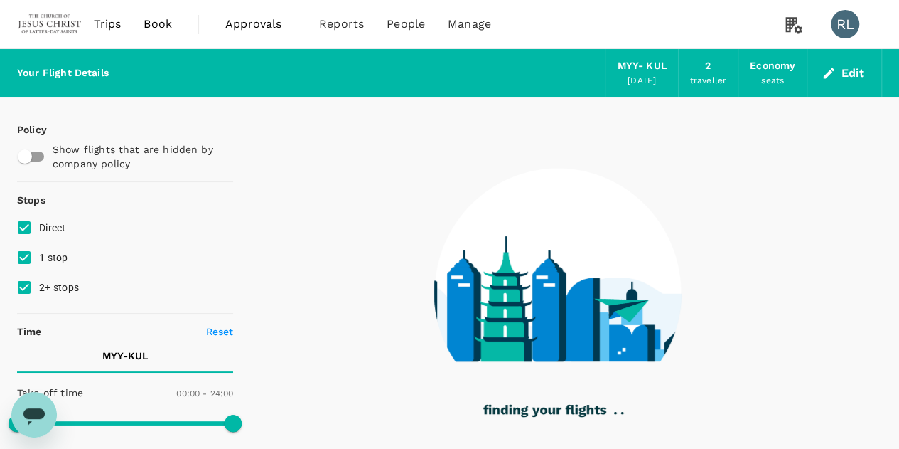
type input "930"
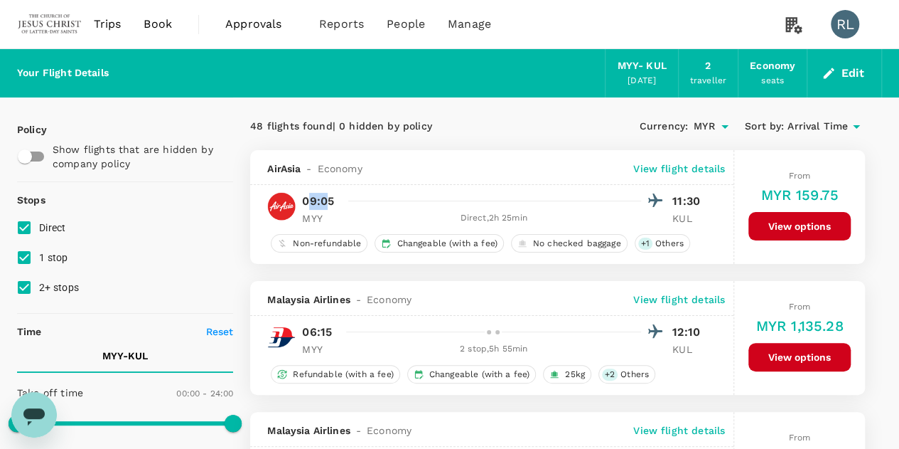
drag, startPoint x: 331, startPoint y: 200, endPoint x: 307, endPoint y: 202, distance: 23.6
click at [307, 202] on p "09:05" at bounding box center [318, 201] width 32 height 17
drag, startPoint x: 336, startPoint y: 203, endPoint x: 303, endPoint y: 203, distance: 33.4
click at [303, 203] on div "09:05 11:30" at bounding box center [505, 201] width 406 height 21
copy p "09:05"
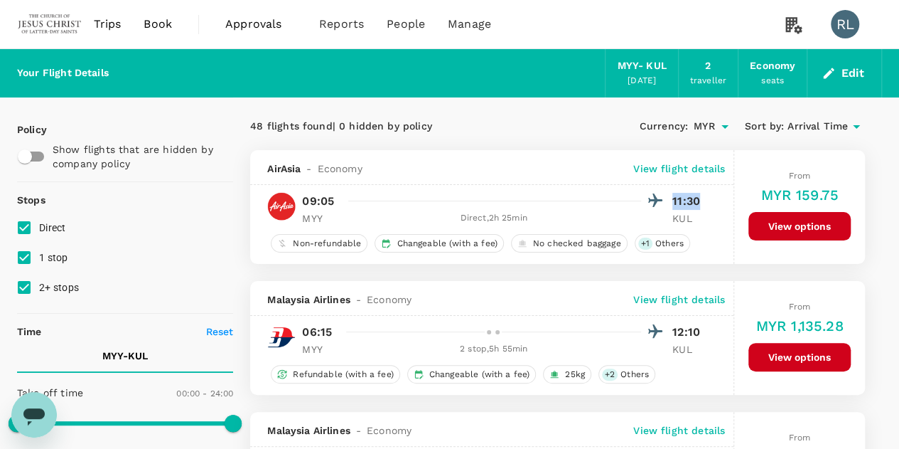
drag, startPoint x: 682, startPoint y: 199, endPoint x: 672, endPoint y: 199, distance: 10.7
click at [672, 199] on p "11:30" at bounding box center [690, 201] width 36 height 17
copy p "11:30"
click at [677, 168] on p "View flight details" at bounding box center [679, 168] width 92 height 14
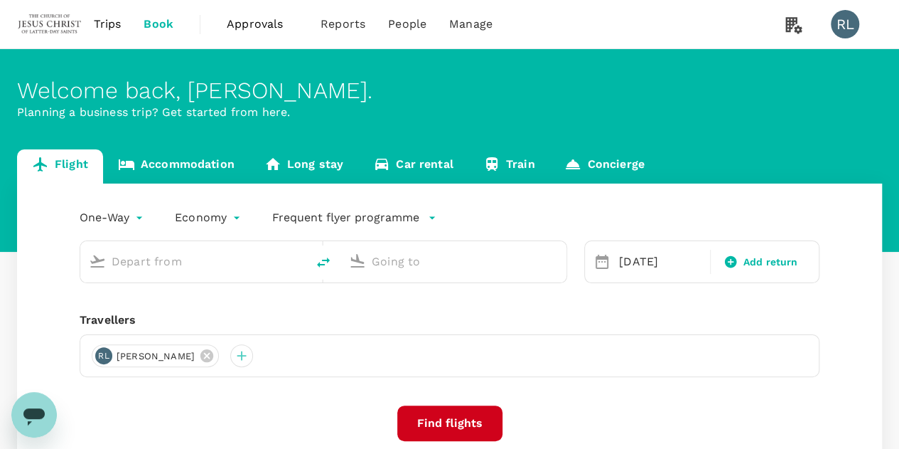
type input "Miri Intl (MYY)"
type input "Kuala Lumpur Intl ([GEOGRAPHIC_DATA])"
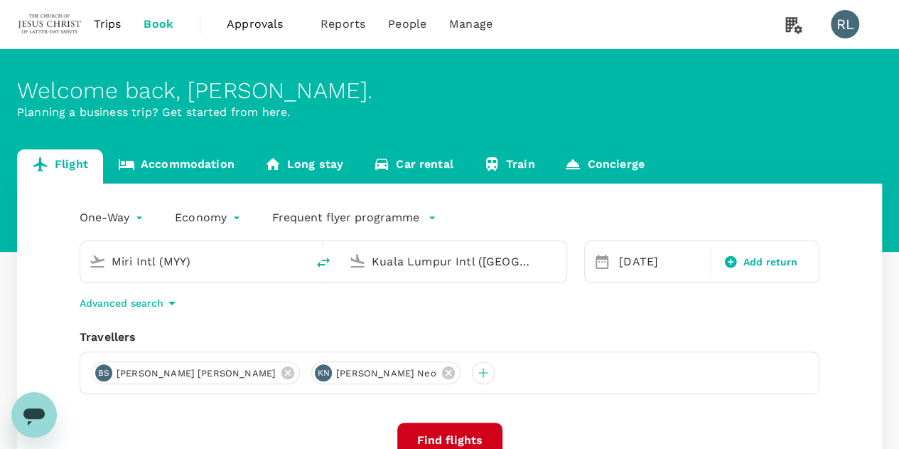
drag, startPoint x: 212, startPoint y: 265, endPoint x: 102, endPoint y: 260, distance: 110.3
click at [102, 260] on div "Miri Intl (MYY)" at bounding box center [190, 258] width 215 height 31
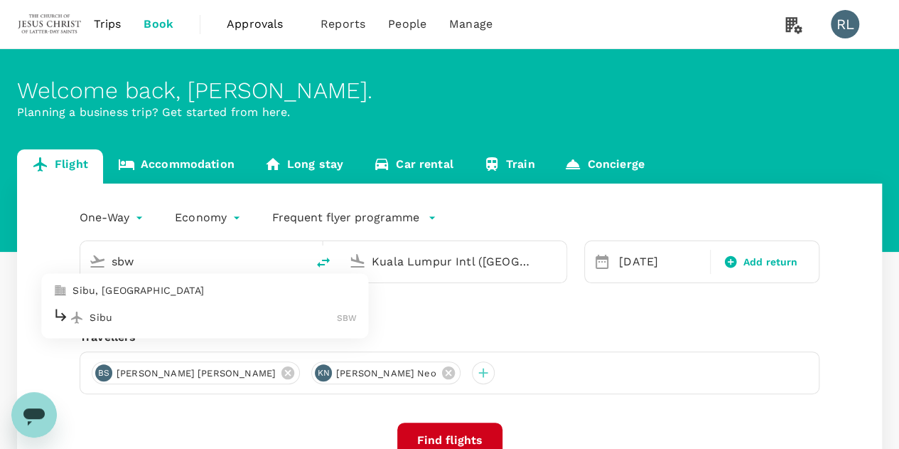
click at [115, 320] on p "Sibu" at bounding box center [213, 317] width 247 height 14
type input "Sibu (SBW)"
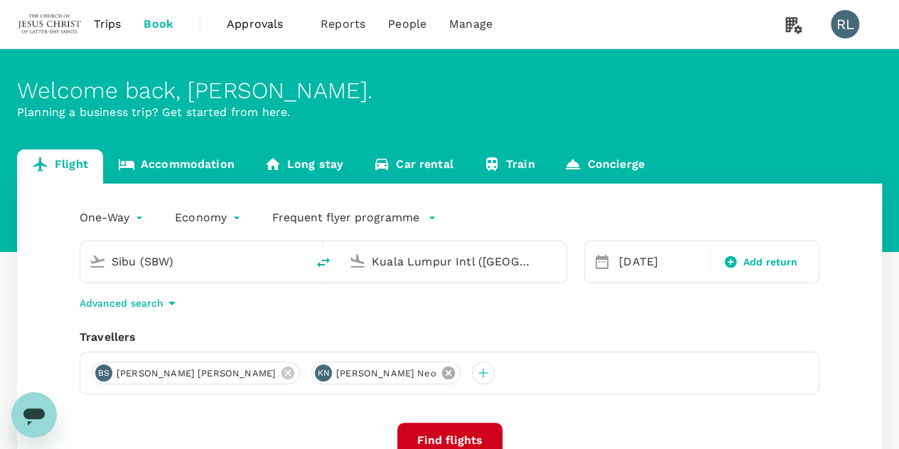
click at [441, 375] on icon at bounding box center [447, 372] width 13 height 13
click at [280, 371] on icon at bounding box center [288, 373] width 16 height 16
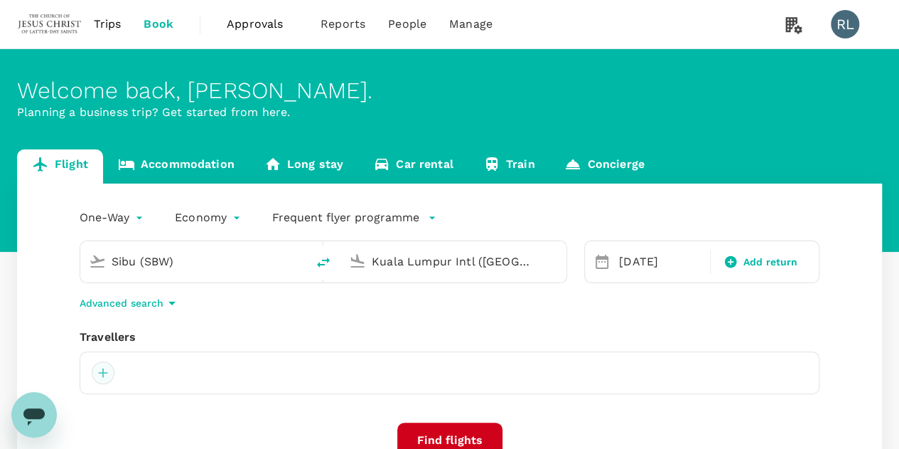
click at [102, 372] on div at bounding box center [103, 372] width 23 height 23
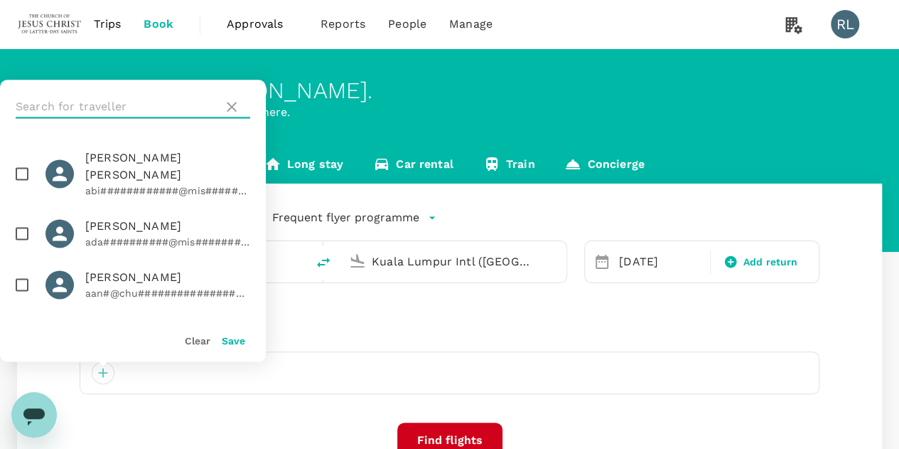
click at [77, 110] on input "text" at bounding box center [117, 106] width 202 height 23
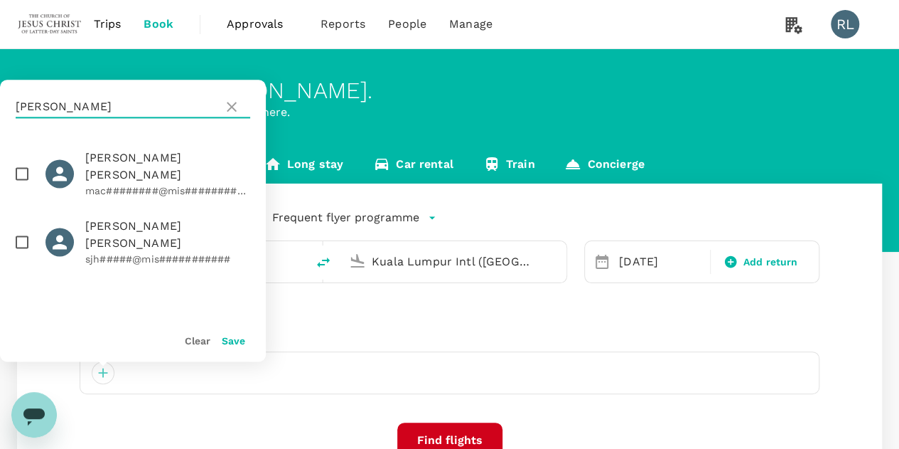
type input "hansen"
drag, startPoint x: 21, startPoint y: 218, endPoint x: 33, endPoint y: 222, distance: 12.1
click at [21, 227] on input "checkbox" at bounding box center [22, 242] width 30 height 30
checkbox input "true"
click at [240, 341] on button "Save" at bounding box center [233, 340] width 23 height 11
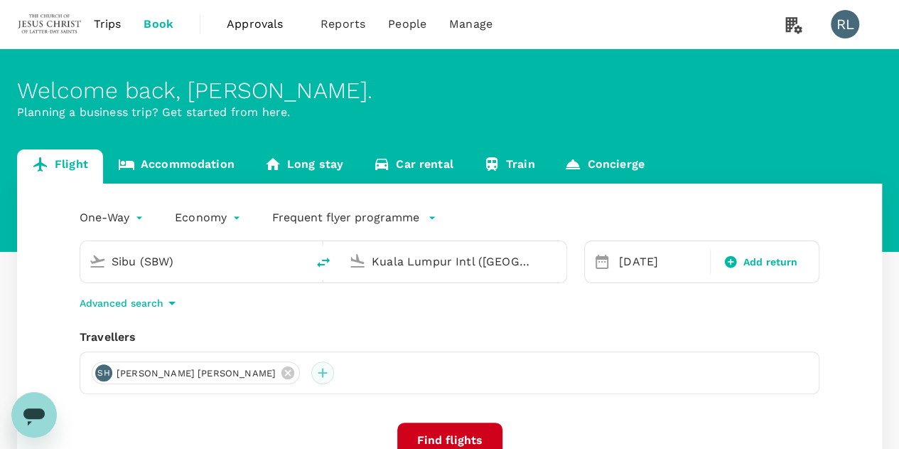
click at [311, 377] on div at bounding box center [322, 372] width 23 height 23
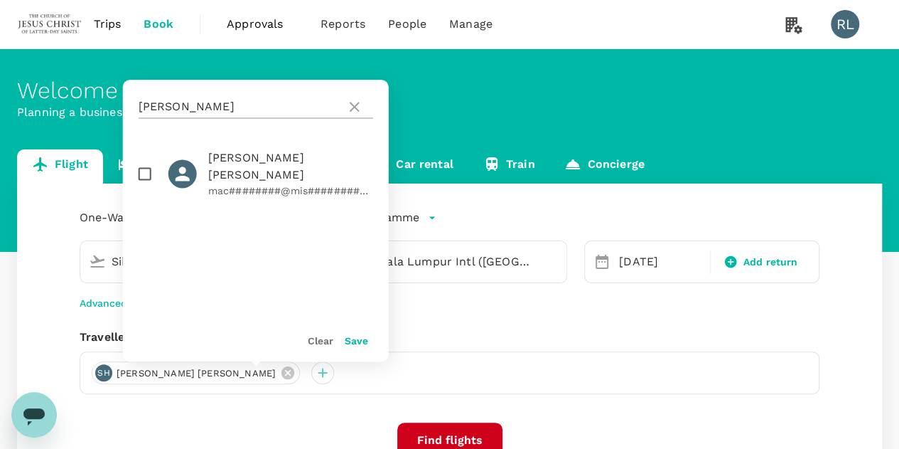
click at [189, 109] on input "hansen" at bounding box center [240, 106] width 202 height 23
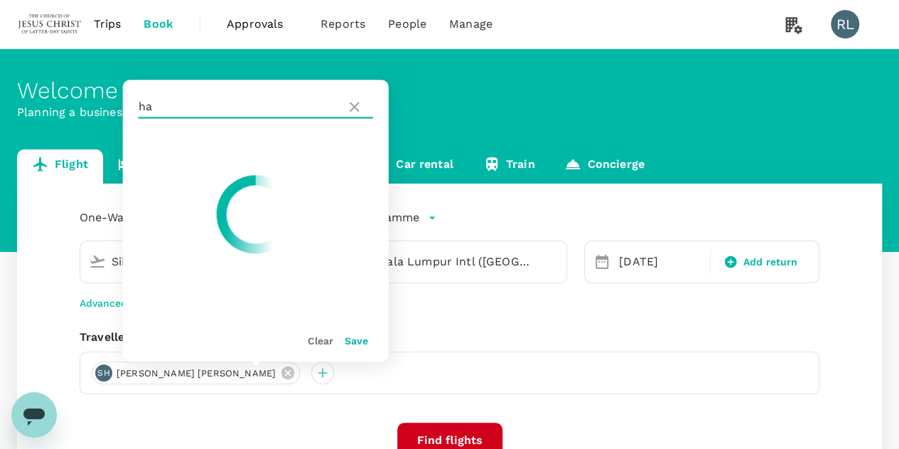
type input "h"
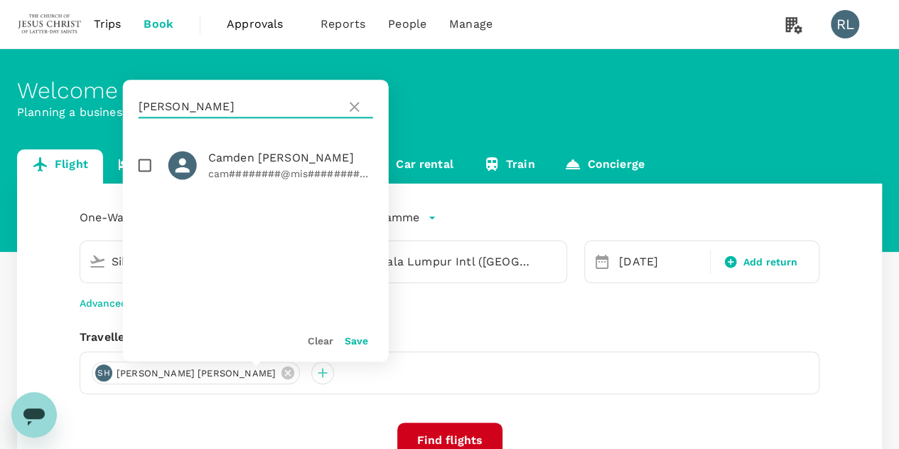
type input "hurd"
click at [145, 166] on input "checkbox" at bounding box center [145, 165] width 30 height 30
checkbox input "true"
click at [360, 342] on button "Save" at bounding box center [356, 340] width 23 height 11
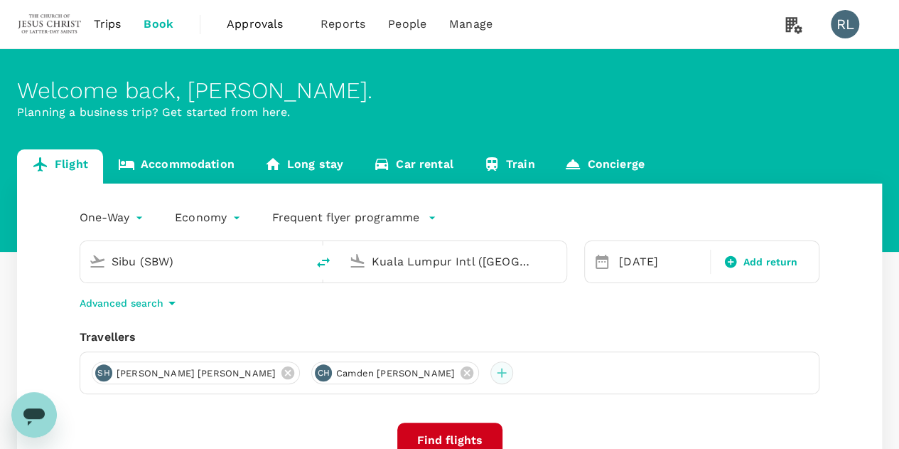
click at [490, 370] on div at bounding box center [501, 372] width 23 height 23
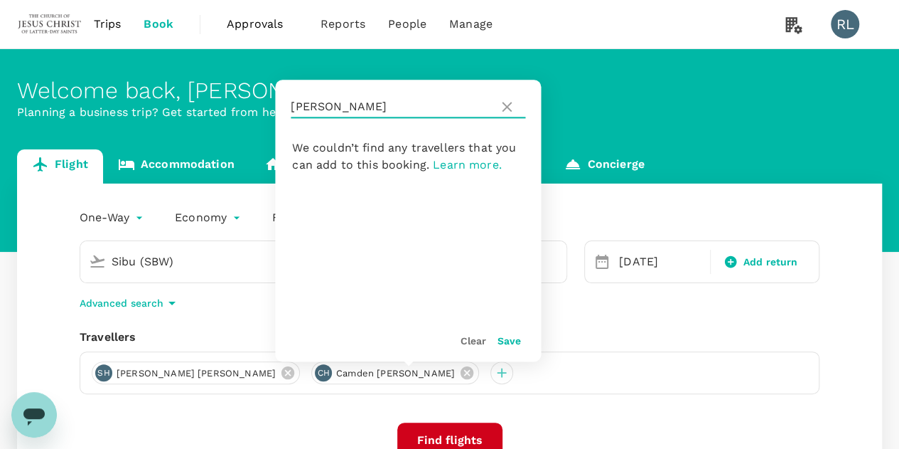
drag, startPoint x: 348, startPoint y: 107, endPoint x: 276, endPoint y: 114, distance: 72.1
click at [276, 114] on div "hurd" at bounding box center [408, 107] width 266 height 54
drag, startPoint x: 324, startPoint y: 104, endPoint x: 286, endPoint y: 107, distance: 37.8
click at [286, 107] on div "hurd" at bounding box center [408, 107] width 266 height 54
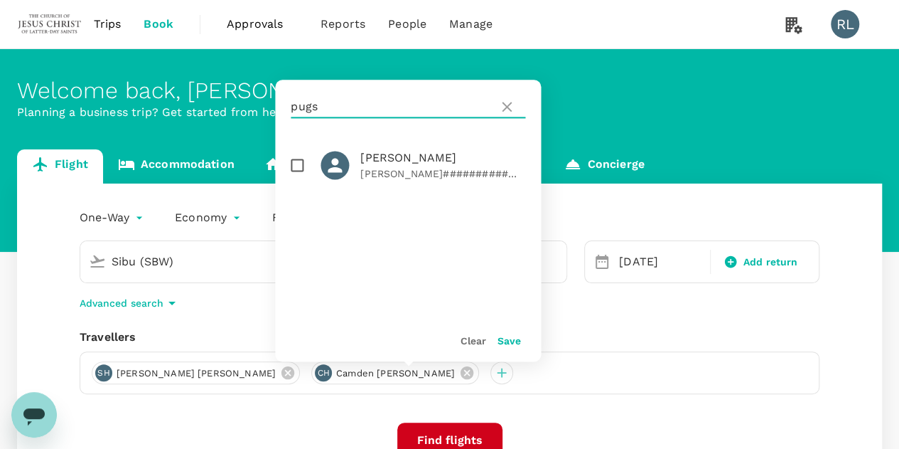
type input "pugs"
click at [296, 164] on input "checkbox" at bounding box center [297, 165] width 30 height 30
checkbox input "true"
click at [502, 341] on button "Save" at bounding box center [508, 340] width 23 height 11
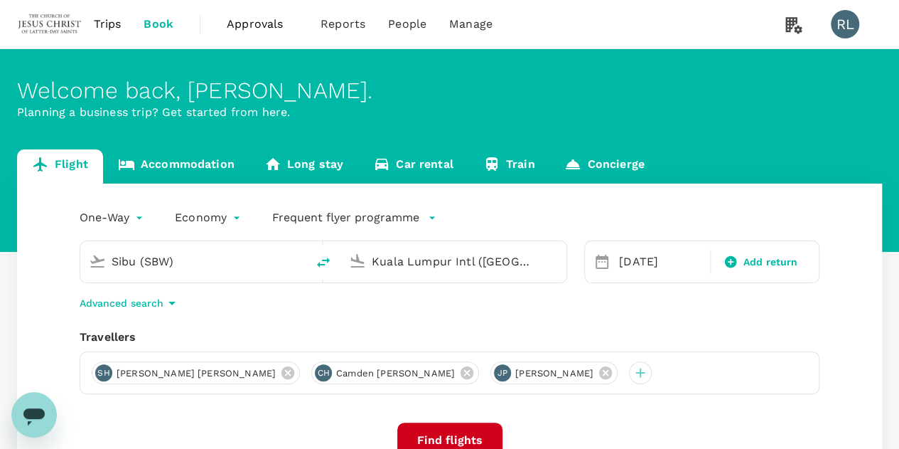
click at [449, 435] on button "Find flights" at bounding box center [449, 440] width 105 height 36
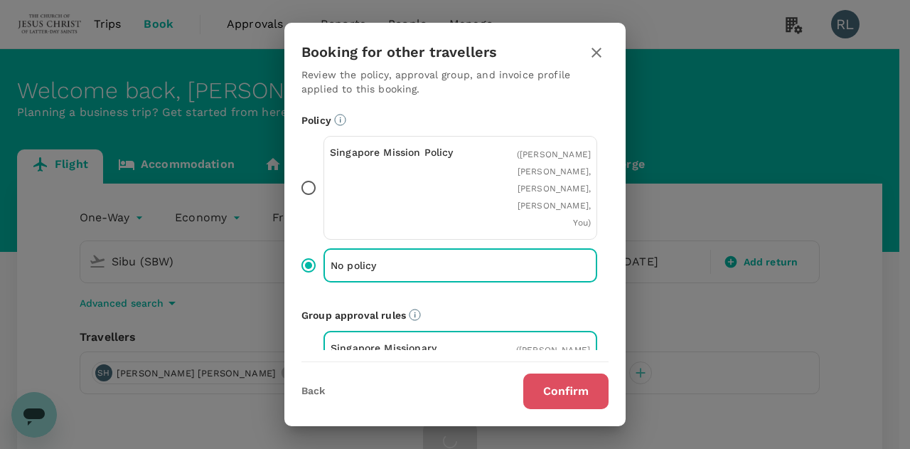
click at [546, 385] on button "Confirm" at bounding box center [565, 391] width 85 height 36
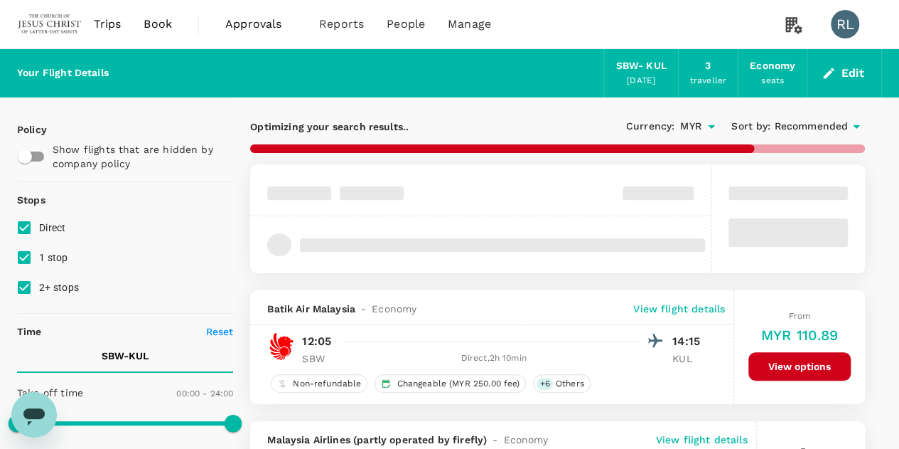
click at [814, 124] on span "Recommended" at bounding box center [811, 127] width 74 height 16
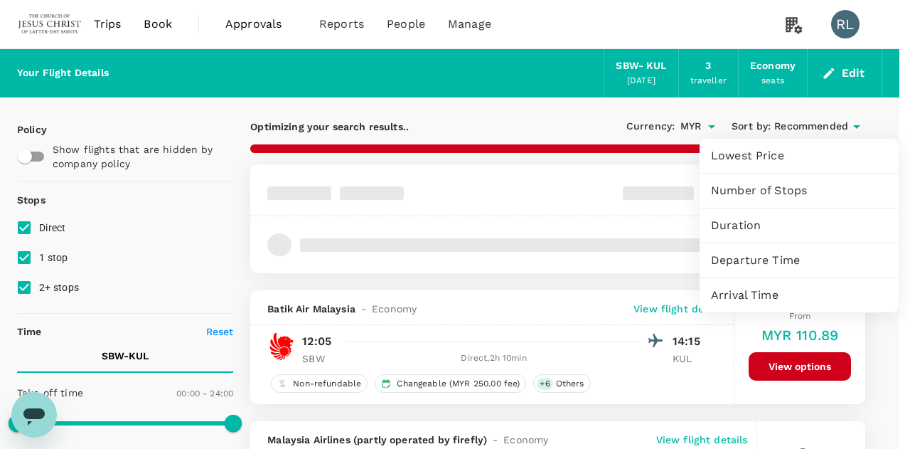
click at [749, 293] on span "Arrival Time" at bounding box center [799, 294] width 176 height 17
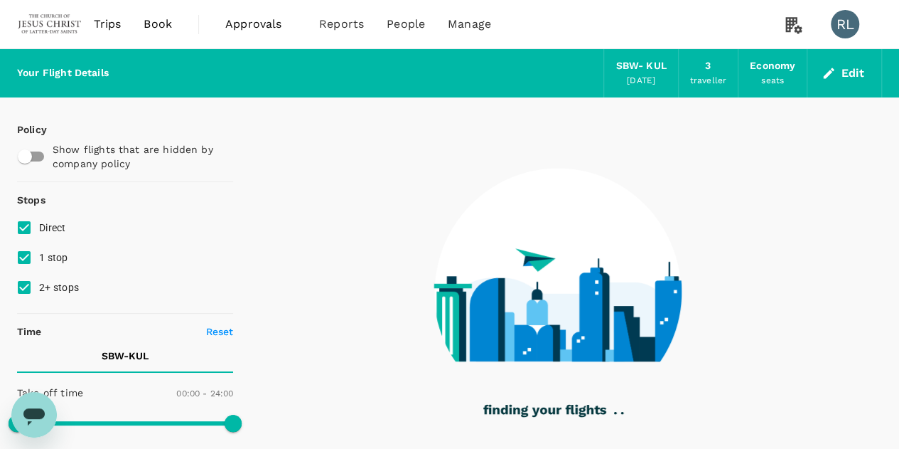
type input "875"
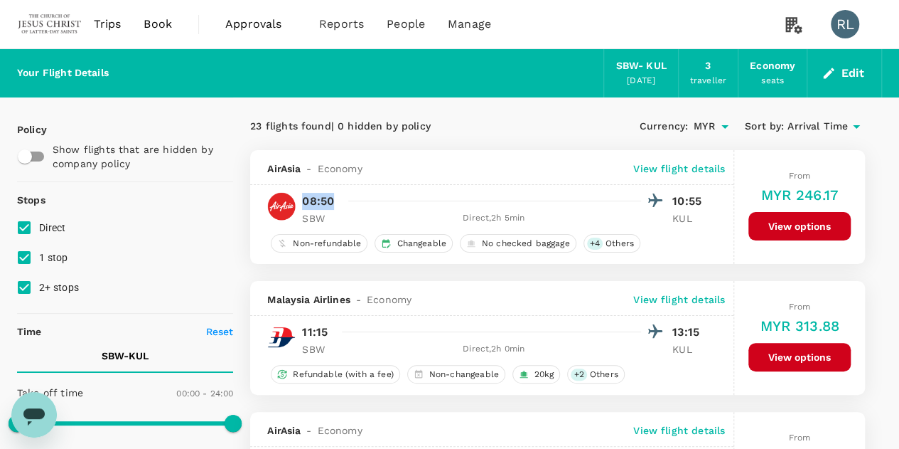
drag, startPoint x: 334, startPoint y: 200, endPoint x: 299, endPoint y: 205, distance: 36.0
click at [299, 205] on div "08:50 10:55 SBW Direct , 2h 5min KUL" at bounding box center [501, 208] width 414 height 35
copy p "08:50"
drag, startPoint x: 704, startPoint y: 198, endPoint x: 671, endPoint y: 204, distance: 33.2
click at [672, 204] on p "10:55" at bounding box center [690, 201] width 36 height 17
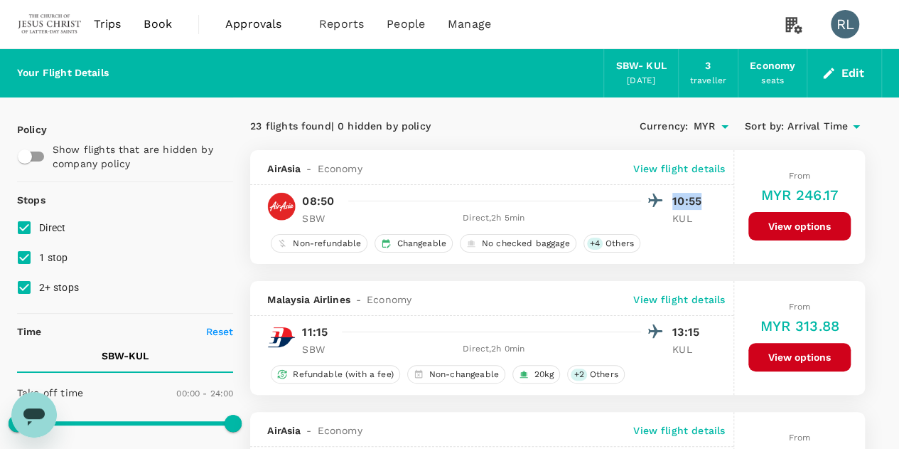
copy p "10:55"
click at [675, 167] on p "View flight details" at bounding box center [679, 168] width 92 height 14
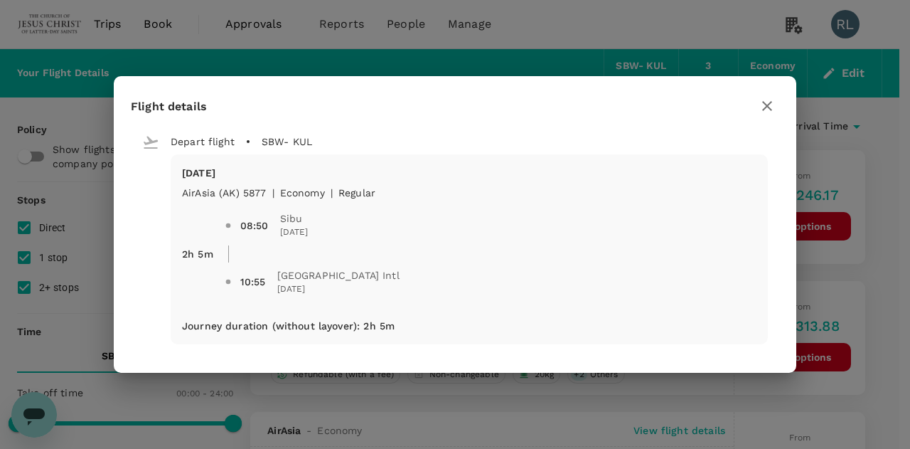
drag, startPoint x: 266, startPoint y: 188, endPoint x: 217, endPoint y: 189, distance: 49.1
click at [217, 189] on div "08:50 Sibu 15 Oct 2025 10:55 Kuala Lumpur Intl 15 Oct 2025" at bounding box center [484, 247] width 543 height 119
click at [766, 103] on icon "button" at bounding box center [766, 105] width 17 height 17
